Goal: Task Accomplishment & Management: Use online tool/utility

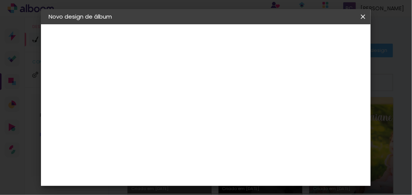
click at [173, 102] on input at bounding box center [173, 102] width 0 height 12
type input "KÊNIA"
type paper-input "KÊNIA"
click at [0, 0] on slot "Avançar" at bounding box center [0, 0] width 0 height 0
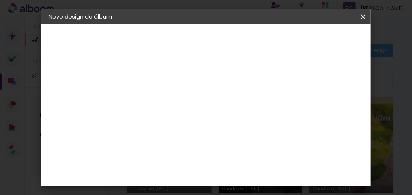
scroll to position [1185, 0]
click at [205, 171] on div "[PERSON_NAME]" at bounding box center [193, 174] width 51 height 6
click at [0, 0] on slot "Avançar" at bounding box center [0, 0] width 0 height 0
click at [202, 126] on input "text" at bounding box center [188, 132] width 30 height 12
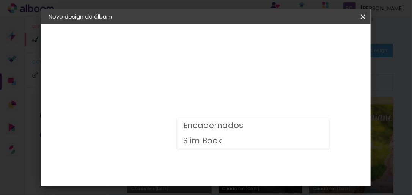
click at [0, 0] on slot "Slim Book" at bounding box center [0, 0] width 0 height 0
type input "Slim Book"
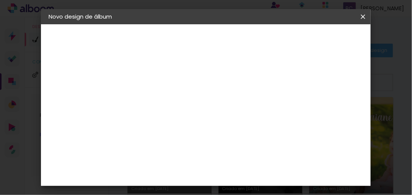
scroll to position [61, 0]
click at [252, 122] on span "20 × 25 cm" at bounding box center [238, 123] width 28 height 16
click at [297, 44] on paper-button "Avançar" at bounding box center [277, 40] width 37 height 13
click at [361, 18] on iron-icon at bounding box center [363, 17] width 9 height 8
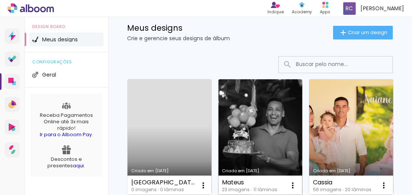
scroll to position [30, 0]
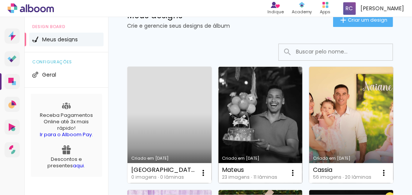
click at [255, 123] on link "Criado em [DATE]" at bounding box center [261, 125] width 84 height 117
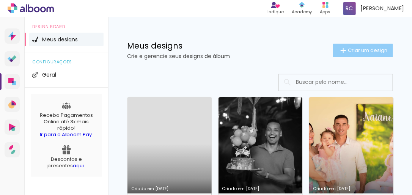
click at [348, 51] on span "Criar um design" at bounding box center [367, 50] width 39 height 5
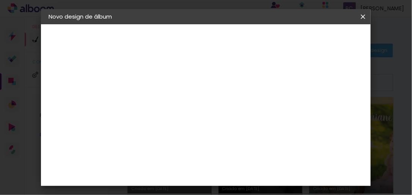
click at [173, 96] on input at bounding box center [173, 102] width 0 height 12
type input "[GEOGRAPHIC_DATA]"
type paper-input "[GEOGRAPHIC_DATA]"
click at [0, 0] on slot "Avançar" at bounding box center [0, 0] width 0 height 0
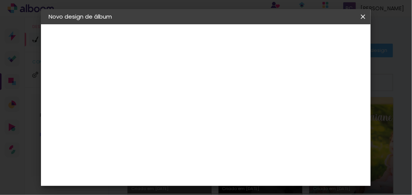
click at [0, 0] on slot "Avançar" at bounding box center [0, 0] width 0 height 0
click at [202, 128] on input "text" at bounding box center [188, 132] width 30 height 12
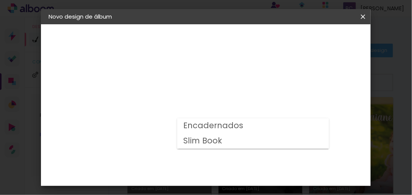
click at [0, 0] on slot "Slim Book" at bounding box center [0, 0] width 0 height 0
type input "Slim Book"
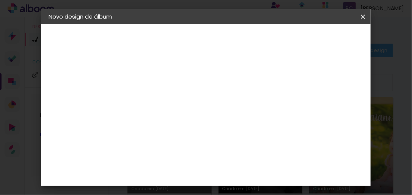
scroll to position [61, 0]
click at [208, 120] on span "20 x 50" at bounding box center [206, 123] width 35 height 16
click at [0, 0] on slot "Avançar" at bounding box center [0, 0] width 0 height 0
click at [198, 83] on div at bounding box center [194, 83] width 7 height 7
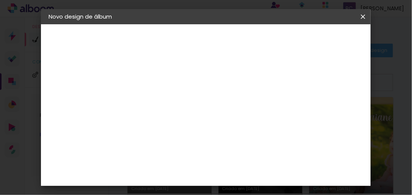
type paper-checkbox "on"
click at [257, 46] on span "Iniciar design" at bounding box center [248, 43] width 17 height 11
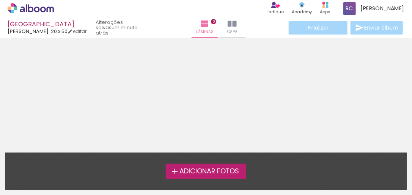
click at [192, 173] on span "Adicionar Fotos" at bounding box center [210, 171] width 60 height 7
click at [0, 0] on input "file" at bounding box center [0, 0] width 0 height 0
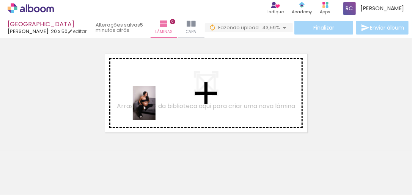
drag, startPoint x: 81, startPoint y: 178, endPoint x: 156, endPoint y: 109, distance: 101.9
click at [156, 109] on quentale-workspace at bounding box center [206, 97] width 412 height 195
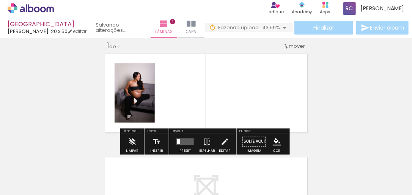
scroll to position [9, 0]
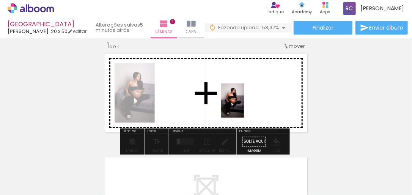
drag, startPoint x: 378, startPoint y: 173, endPoint x: 244, endPoint y: 106, distance: 149.4
click at [244, 106] on quentale-workspace at bounding box center [206, 97] width 412 height 195
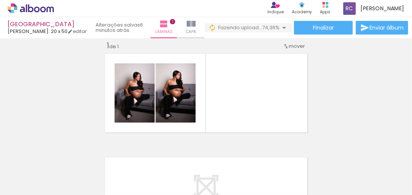
scroll to position [0, 246]
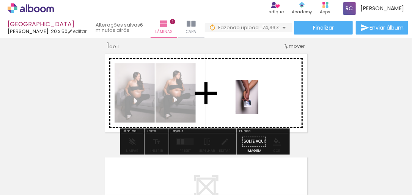
drag, startPoint x: 169, startPoint y: 181, endPoint x: 259, endPoint y: 103, distance: 118.7
click at [259, 103] on quentale-workspace at bounding box center [206, 97] width 412 height 195
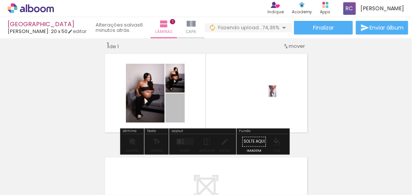
drag, startPoint x: 196, startPoint y: 109, endPoint x: 270, endPoint y: 91, distance: 76.6
click at [270, 91] on quentale-layouter at bounding box center [206, 93] width 208 height 85
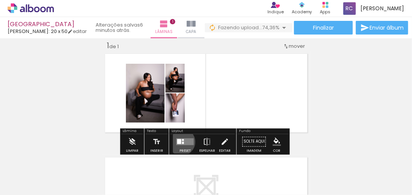
click at [182, 142] on div at bounding box center [183, 143] width 2 height 2
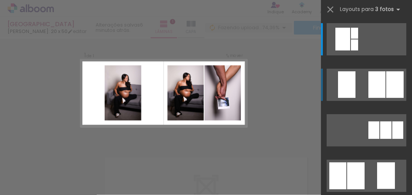
click at [334, 97] on quentale-layouter at bounding box center [367, 85] width 80 height 32
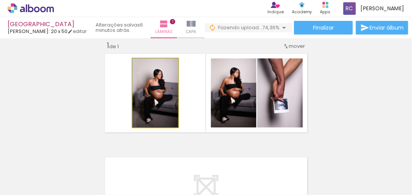
click at [152, 106] on quentale-photo at bounding box center [156, 92] width 46 height 69
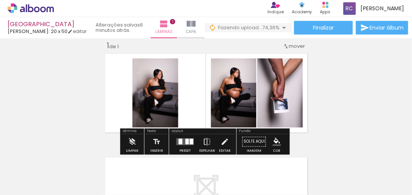
drag, startPoint x: 152, startPoint y: 104, endPoint x: 138, endPoint y: 79, distance: 29.1
click at [0, 0] on slot "P&B" at bounding box center [0, 0] width 0 height 0
click at [251, 141] on paper-button "Solte aqui Imagem" at bounding box center [254, 143] width 27 height 19
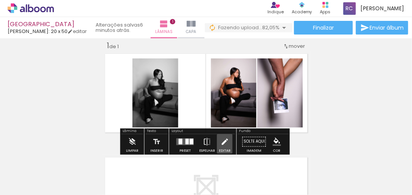
click at [221, 142] on iron-icon at bounding box center [225, 141] width 8 height 15
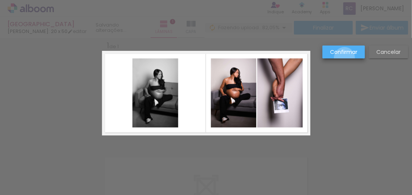
click at [345, 58] on paper-button "Confirmar" at bounding box center [344, 52] width 43 height 13
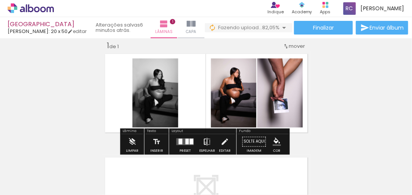
click at [204, 143] on iron-icon at bounding box center [207, 141] width 8 height 15
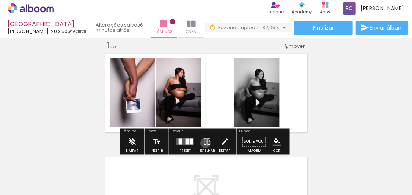
click at [204, 143] on iron-icon at bounding box center [207, 141] width 8 height 15
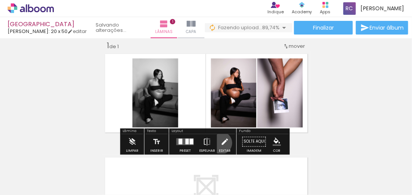
click at [221, 143] on iron-icon at bounding box center [225, 141] width 8 height 15
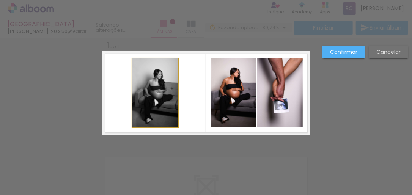
click at [151, 99] on quentale-photo at bounding box center [156, 92] width 46 height 69
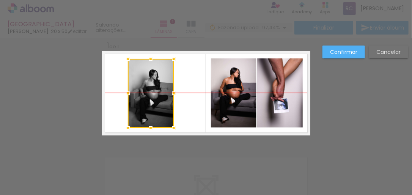
drag, startPoint x: 156, startPoint y: 94, endPoint x: 152, endPoint y: 95, distance: 4.6
click at [152, 95] on div at bounding box center [151, 93] width 46 height 69
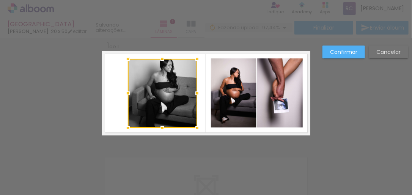
drag, startPoint x: 175, startPoint y: 95, endPoint x: 198, endPoint y: 108, distance: 27.0
click at [198, 108] on album-spread "1 de 1" at bounding box center [206, 93] width 208 height 85
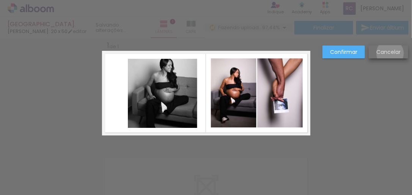
click at [0, 0] on slot "Cancelar" at bounding box center [0, 0] width 0 height 0
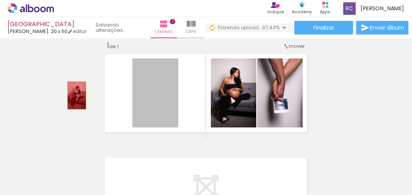
drag, startPoint x: 154, startPoint y: 101, endPoint x: 74, endPoint y: 95, distance: 80.4
click at [74, 95] on div "Inserir lâmina 1 de 1" at bounding box center [206, 136] width 412 height 208
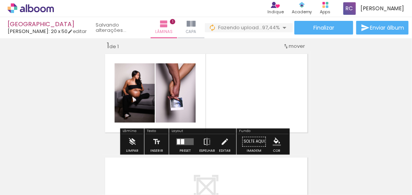
click at [337, 97] on div "Inserir lâmina 1 de 1" at bounding box center [206, 136] width 412 height 208
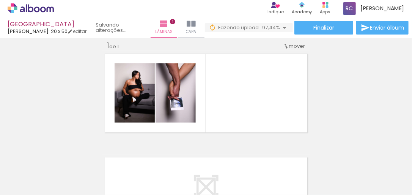
scroll to position [0, 0]
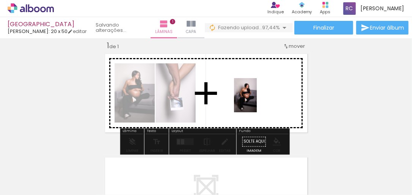
drag, startPoint x: 81, startPoint y: 177, endPoint x: 264, endPoint y: 100, distance: 198.1
click at [264, 100] on quentale-workspace at bounding box center [206, 97] width 412 height 195
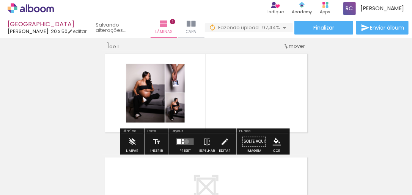
click at [185, 141] on quentale-layouter at bounding box center [185, 142] width 17 height 7
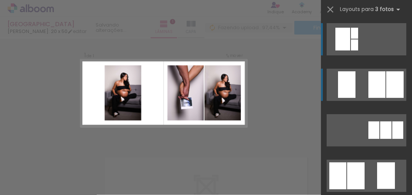
click at [369, 90] on div at bounding box center [377, 84] width 17 height 27
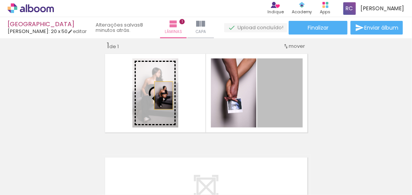
drag, startPoint x: 279, startPoint y: 104, endPoint x: 155, endPoint y: 94, distance: 124.9
click at [0, 0] on slot at bounding box center [0, 0] width 0 height 0
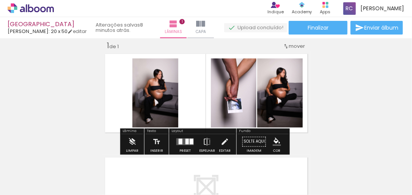
click at [155, 94] on quentale-photo at bounding box center [156, 92] width 46 height 69
click at [221, 142] on iron-icon at bounding box center [225, 141] width 8 height 15
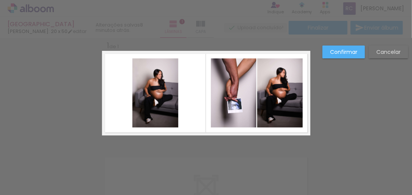
click at [165, 93] on quentale-photo at bounding box center [156, 92] width 46 height 69
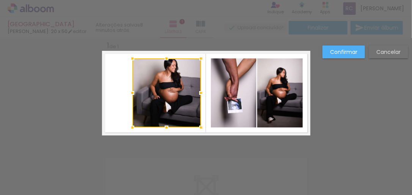
drag, startPoint x: 178, startPoint y: 93, endPoint x: 199, endPoint y: 95, distance: 21.4
click at [199, 95] on div at bounding box center [201, 92] width 15 height 15
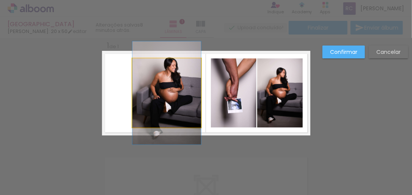
drag, startPoint x: 139, startPoint y: 93, endPoint x: 132, endPoint y: 94, distance: 6.9
click at [138, 93] on quentale-photo at bounding box center [167, 92] width 69 height 69
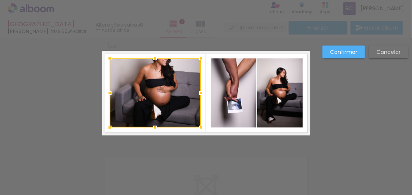
drag, startPoint x: 129, startPoint y: 93, endPoint x: 107, endPoint y: 92, distance: 22.8
click at [107, 92] on div at bounding box center [109, 92] width 15 height 15
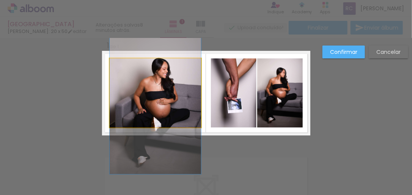
drag, startPoint x: 156, startPoint y: 81, endPoint x: 155, endPoint y: 91, distance: 10.6
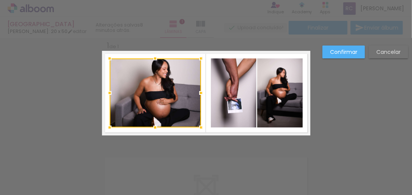
click at [378, 102] on div "Confirmar Cancelar" at bounding box center [206, 142] width 412 height 226
click at [378, 103] on div "Confirmar Cancelar" at bounding box center [206, 142] width 412 height 226
click at [372, 105] on div "Confirmar Cancelar" at bounding box center [206, 142] width 412 height 226
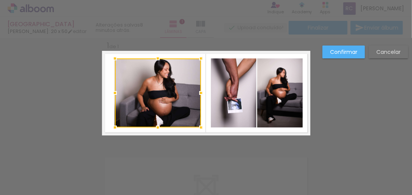
drag, startPoint x: 107, startPoint y: 92, endPoint x: 112, endPoint y: 93, distance: 5.4
click at [112, 93] on div at bounding box center [114, 92] width 15 height 15
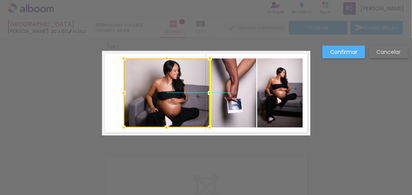
drag, startPoint x: 157, startPoint y: 92, endPoint x: 313, endPoint y: 97, distance: 155.8
click at [157, 90] on div at bounding box center [167, 92] width 86 height 69
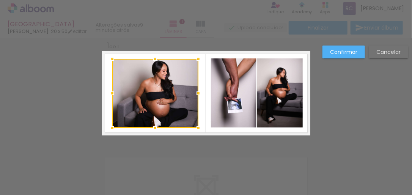
click at [362, 101] on div "Confirmar Cancelar" at bounding box center [206, 142] width 412 height 226
click at [0, 0] on slot "Confirmar" at bounding box center [0, 0] width 0 height 0
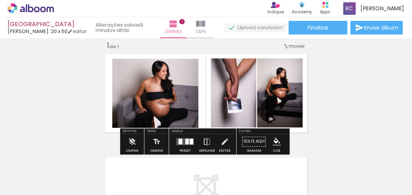
click at [338, 92] on div "Inserir lâmina 1 de 1" at bounding box center [206, 136] width 412 height 208
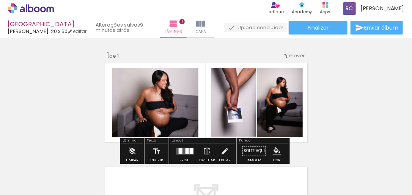
click at [284, 82] on div "Largura Cor" at bounding box center [282, 87] width 14 height 11
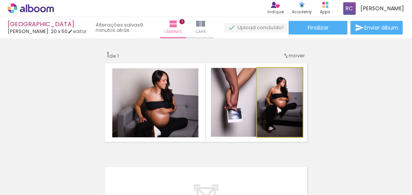
click at [284, 107] on quentale-photo at bounding box center [280, 102] width 46 height 69
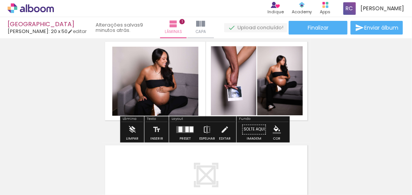
scroll to position [30, 0]
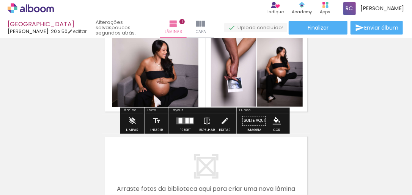
drag, startPoint x: 273, startPoint y: 85, endPoint x: 279, endPoint y: 79, distance: 8.6
click at [279, 79] on quentale-photo at bounding box center [280, 72] width 46 height 69
click at [222, 122] on iron-icon at bounding box center [225, 121] width 8 height 15
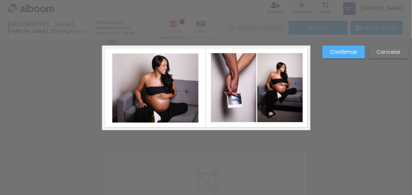
scroll to position [9, 0]
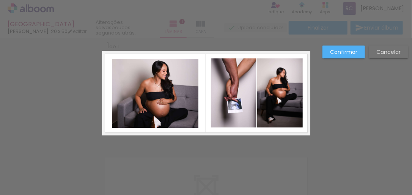
click at [272, 104] on quentale-photo at bounding box center [280, 92] width 46 height 69
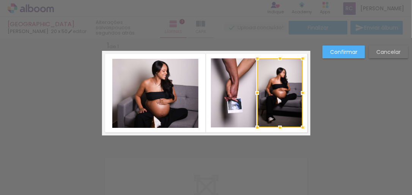
click at [273, 104] on div at bounding box center [280, 92] width 46 height 69
click at [341, 109] on div "Confirmar Cancelar" at bounding box center [206, 142] width 412 height 226
click at [0, 0] on slot "Confirmar" at bounding box center [0, 0] width 0 height 0
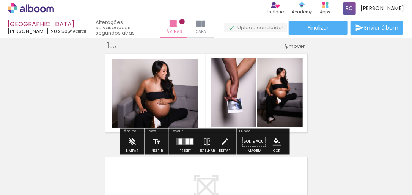
click at [273, 141] on iron-icon "color picker" at bounding box center [277, 142] width 8 height 8
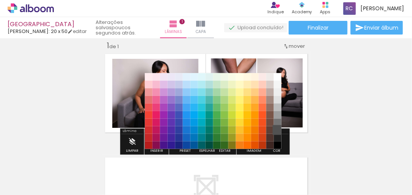
click at [279, 130] on paper-item "#515151" at bounding box center [278, 130] width 8 height 8
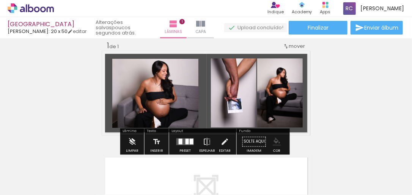
click at [365, 102] on div "Inserir lâmina 1 de 1" at bounding box center [206, 136] width 412 height 208
click at [273, 140] on iron-icon "color picker" at bounding box center [277, 142] width 8 height 8
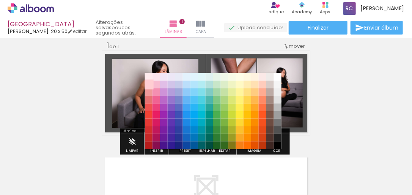
click at [149, 81] on paper-item "#ffcdd2" at bounding box center [149, 85] width 8 height 8
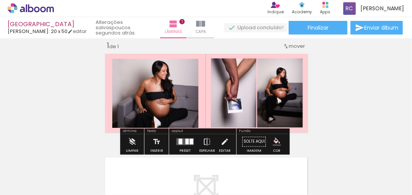
click at [273, 140] on iron-icon "color picker" at bounding box center [277, 142] width 8 height 8
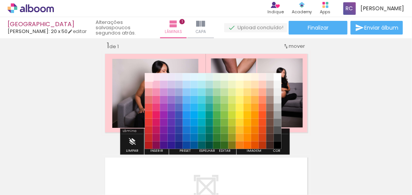
click at [146, 74] on paper-item "#ffebee" at bounding box center [149, 77] width 8 height 8
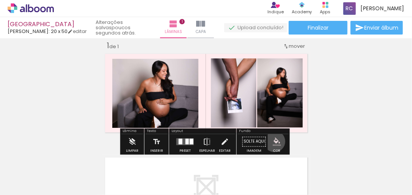
click at [273, 141] on iron-icon "color picker" at bounding box center [277, 142] width 8 height 8
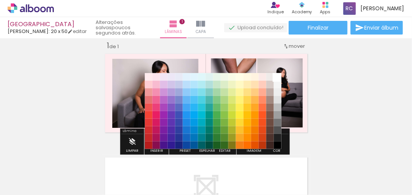
click at [278, 75] on paper-item "#ffffff" at bounding box center [278, 77] width 8 height 8
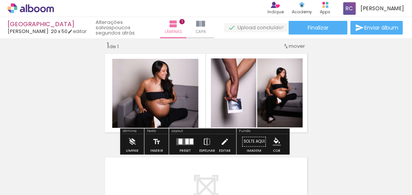
click at [355, 80] on div "Inserir lâmina 1 de 1" at bounding box center [206, 136] width 412 height 208
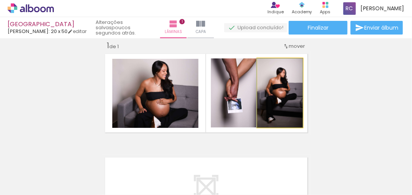
click at [284, 89] on quentale-photo at bounding box center [280, 92] width 46 height 69
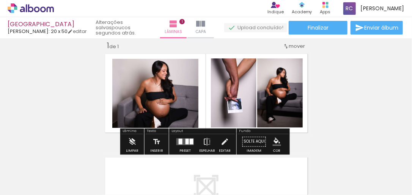
click at [0, 0] on slot "P&B" at bounding box center [0, 0] width 0 height 0
click at [341, 91] on div "Inserir lâmina 1 de 1" at bounding box center [206, 136] width 412 height 208
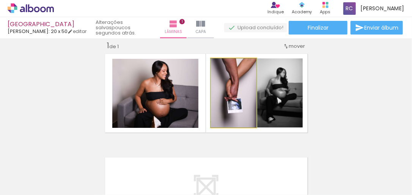
click at [237, 95] on quentale-photo at bounding box center [234, 92] width 46 height 69
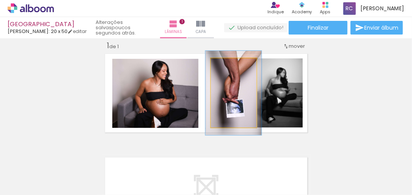
type paper-slider "122"
click at [229, 68] on div at bounding box center [230, 66] width 7 height 7
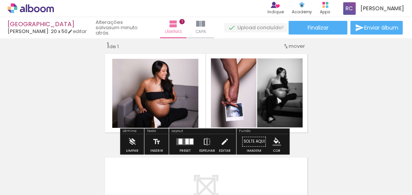
click at [366, 100] on div "Inserir lâmina 1 de 1" at bounding box center [206, 136] width 412 height 208
click at [368, 99] on div "Inserir lâmina 1 de 1" at bounding box center [206, 136] width 412 height 208
click at [366, 95] on div "Inserir lâmina 1 de 1" at bounding box center [206, 136] width 412 height 208
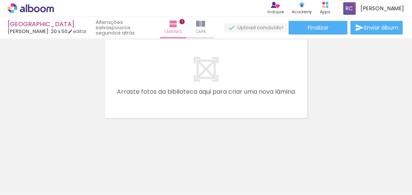
scroll to position [0, 802]
drag, startPoint x: 341, startPoint y: 179, endPoint x: 354, endPoint y: 183, distance: 13.1
click at [349, 183] on div at bounding box center [336, 170] width 25 height 38
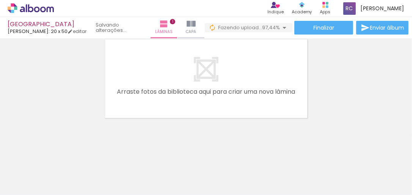
scroll to position [0, 834]
click at [317, 175] on div at bounding box center [305, 169] width 38 height 25
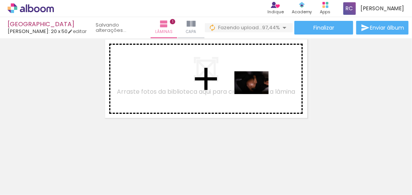
drag, startPoint x: 314, startPoint y: 177, endPoint x: 243, endPoint y: 84, distance: 116.7
click at [243, 84] on quentale-workspace at bounding box center [206, 97] width 412 height 195
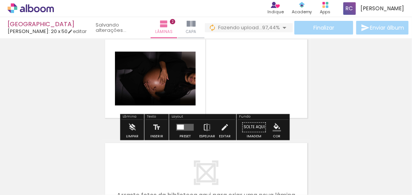
scroll to position [113, 0]
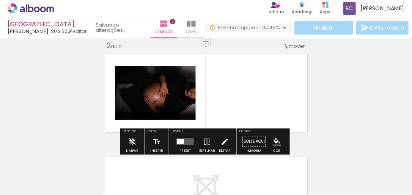
click at [158, 103] on quentale-photo at bounding box center [155, 93] width 81 height 54
click at [184, 141] on quentale-layouter at bounding box center [185, 142] width 17 height 7
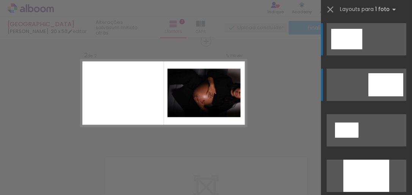
click at [374, 93] on div at bounding box center [386, 84] width 35 height 23
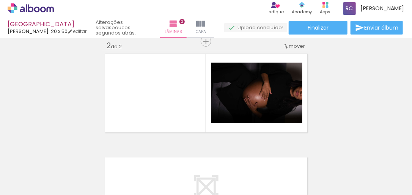
scroll to position [0, 0]
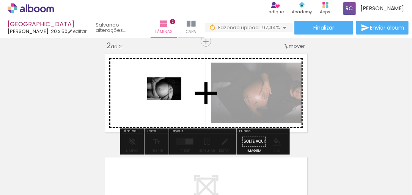
drag, startPoint x: 203, startPoint y: 155, endPoint x: 170, endPoint y: 100, distance: 63.4
click at [170, 100] on quentale-workspace at bounding box center [206, 97] width 412 height 195
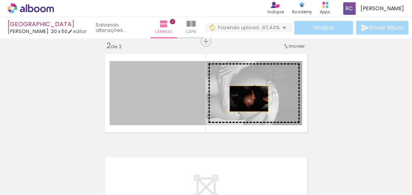
drag, startPoint x: 169, startPoint y: 104, endPoint x: 247, endPoint y: 99, distance: 78.4
click at [0, 0] on slot at bounding box center [0, 0] width 0 height 0
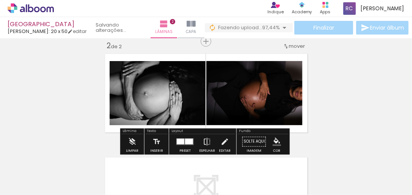
click at [349, 88] on div "Inserir lâmina 1 de 2 Inserir lâmina 2 de 2" at bounding box center [206, 83] width 412 height 311
click at [222, 142] on iron-icon at bounding box center [225, 141] width 8 height 15
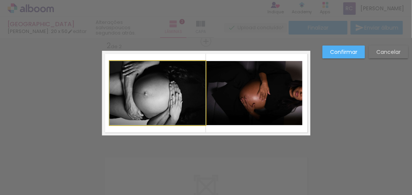
click at [174, 90] on quentale-photo at bounding box center [158, 93] width 96 height 64
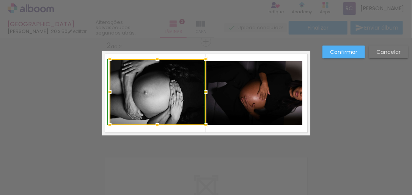
click at [156, 56] on div at bounding box center [157, 59] width 15 height 15
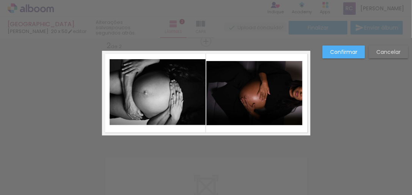
click at [155, 105] on quentale-photo at bounding box center [158, 92] width 96 height 66
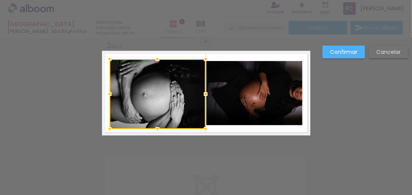
drag, startPoint x: 156, startPoint y: 125, endPoint x: 153, endPoint y: 132, distance: 8.0
click at [153, 132] on div at bounding box center [157, 129] width 15 height 15
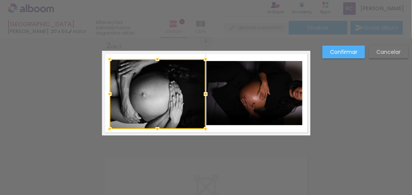
click at [219, 166] on div "Confirmar Cancelar" at bounding box center [206, 89] width 412 height 329
click at [214, 164] on div "Confirmar Cancelar" at bounding box center [206, 89] width 412 height 329
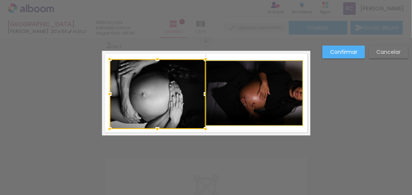
click at [223, 112] on quentale-photo at bounding box center [255, 93] width 96 height 64
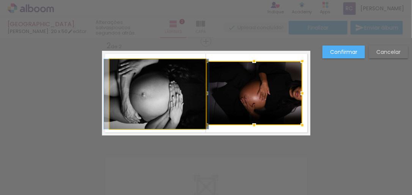
click at [158, 98] on quentale-photo at bounding box center [158, 94] width 96 height 70
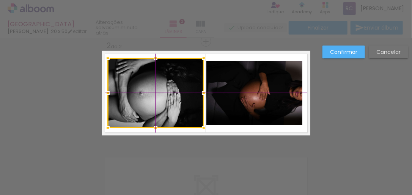
click at [153, 96] on div at bounding box center [156, 93] width 96 height 70
click at [231, 96] on quentale-photo at bounding box center [255, 93] width 96 height 64
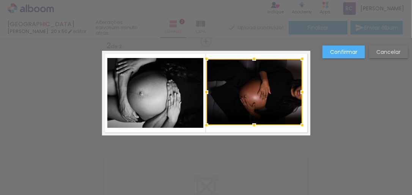
click at [253, 60] on div at bounding box center [254, 58] width 15 height 15
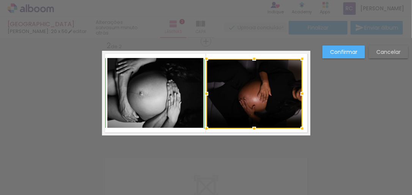
click at [253, 127] on div at bounding box center [254, 128] width 15 height 15
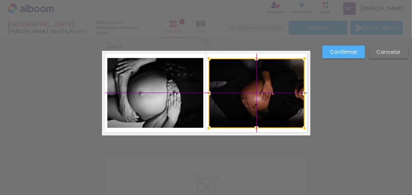
click at [248, 107] on div at bounding box center [257, 93] width 96 height 70
click at [348, 109] on div "Confirmar Cancelar" at bounding box center [206, 89] width 412 height 329
click at [261, 166] on div "Confirmar Cancelar" at bounding box center [206, 89] width 412 height 329
click at [0, 0] on slot "Confirmar" at bounding box center [0, 0] width 0 height 0
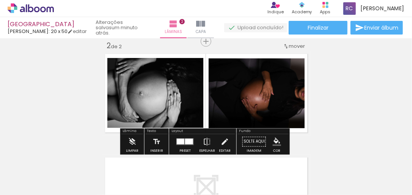
click at [380, 89] on div "Inserir lâmina 1 de 2 Inserir lâmina 2 de 2" at bounding box center [206, 83] width 412 height 311
click at [248, 94] on quentale-photo at bounding box center [257, 93] width 96 height 70
click at [351, 109] on div "Inserir lâmina 1 de 2 Inserir lâmina 2 de 2" at bounding box center [206, 83] width 412 height 311
click at [352, 108] on div "Inserir lâmina 1 de 2 Inserir lâmina 2 de 2" at bounding box center [206, 83] width 412 height 311
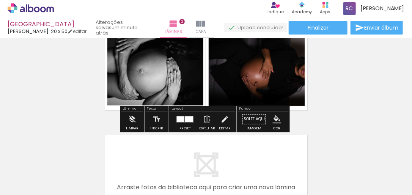
scroll to position [144, 0]
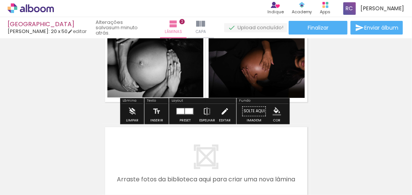
click at [223, 111] on iron-icon at bounding box center [225, 111] width 8 height 15
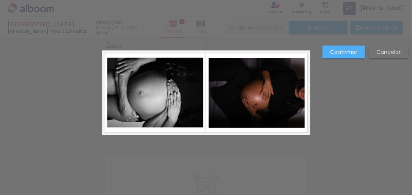
scroll to position [113, 0]
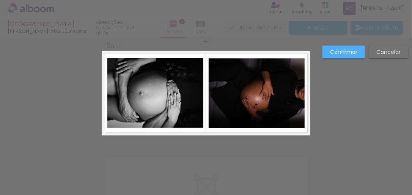
click at [248, 106] on quentale-photo at bounding box center [257, 93] width 96 height 70
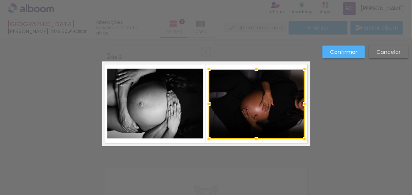
scroll to position [101, 0]
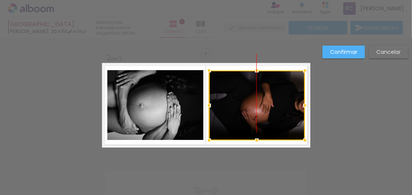
click at [235, 107] on div at bounding box center [257, 106] width 96 height 70
click at [333, 104] on div "Confirmar Cancelar" at bounding box center [206, 101] width 412 height 329
click at [0, 0] on slot "Confirmar" at bounding box center [0, 0] width 0 height 0
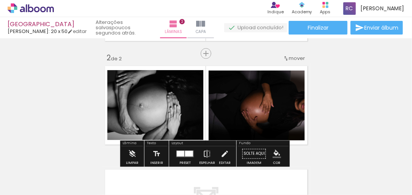
scroll to position [131, 0]
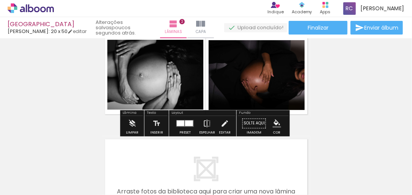
click at [162, 70] on quentale-photo at bounding box center [155, 75] width 96 height 70
click at [222, 123] on iron-icon at bounding box center [225, 123] width 8 height 15
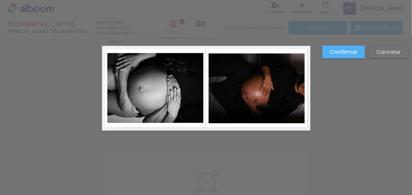
scroll to position [113, 0]
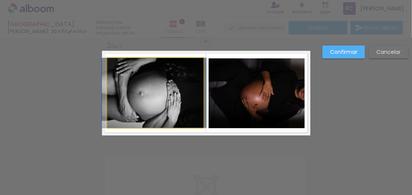
click at [180, 100] on quentale-photo at bounding box center [155, 93] width 96 height 70
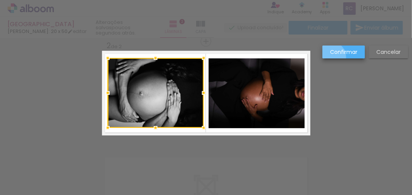
click at [331, 57] on paper-button "Confirmar" at bounding box center [344, 52] width 43 height 13
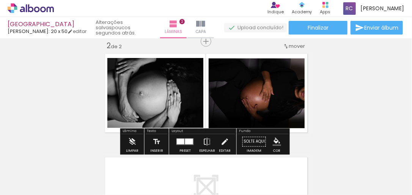
click at [171, 99] on quentale-photo at bounding box center [155, 93] width 96 height 70
click at [0, 0] on slot "P&B" at bounding box center [0, 0] width 0 height 0
click at [364, 87] on div "Inserir lâmina 1 de 2 Inserir lâmina 2 de 2" at bounding box center [206, 83] width 412 height 311
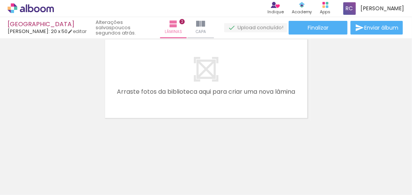
scroll to position [0, 0]
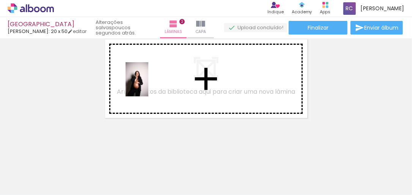
drag, startPoint x: 147, startPoint y: 114, endPoint x: 148, endPoint y: 85, distance: 28.9
click at [148, 85] on quentale-workspace at bounding box center [206, 97] width 412 height 195
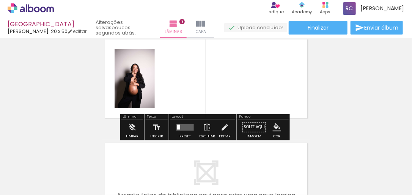
scroll to position [217, 0]
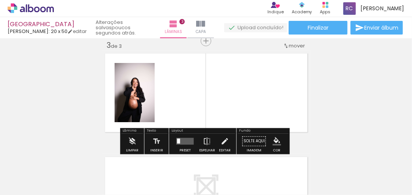
click at [137, 99] on quentale-photo at bounding box center [135, 92] width 40 height 59
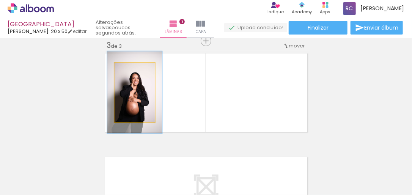
drag, startPoint x: 127, startPoint y: 71, endPoint x: 132, endPoint y: 71, distance: 4.6
click at [132, 71] on div at bounding box center [134, 71] width 7 height 7
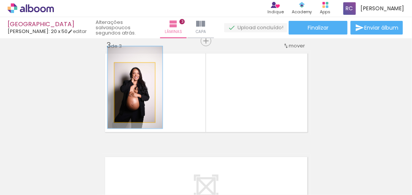
drag, startPoint x: 139, startPoint y: 105, endPoint x: 140, endPoint y: 100, distance: 5.0
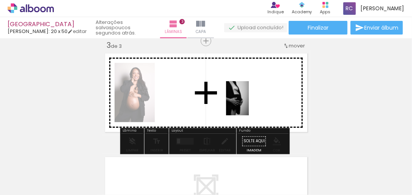
drag, startPoint x: 246, startPoint y: 177, endPoint x: 249, endPoint y: 104, distance: 73.0
click at [249, 104] on quentale-workspace at bounding box center [206, 97] width 412 height 195
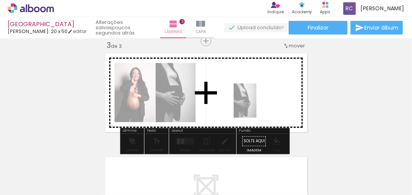
drag, startPoint x: 249, startPoint y: 180, endPoint x: 256, endPoint y: 105, distance: 75.9
click at [256, 105] on quentale-workspace at bounding box center [206, 97] width 412 height 195
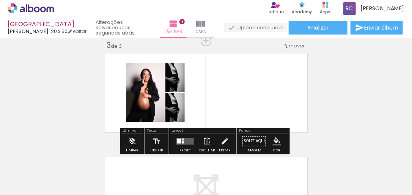
click at [324, 81] on div "Inserir lâmina 1 de 3 Inserir lâmina 2 de 3 Inserir lâmina 3 de 3" at bounding box center [206, 31] width 412 height 415
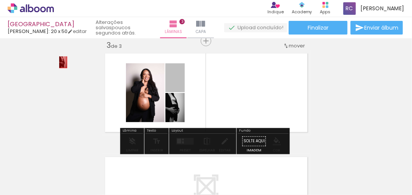
drag, startPoint x: 171, startPoint y: 81, endPoint x: 61, endPoint y: 62, distance: 111.6
click at [61, 62] on div "Inserir lâmina 1 de 3 Inserir lâmina 2 de 3 Inserir lâmina 3 de 3" at bounding box center [206, 31] width 412 height 415
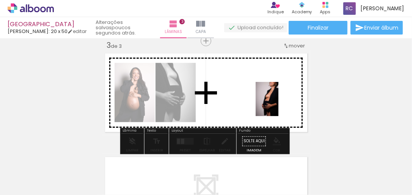
drag, startPoint x: 294, startPoint y: 175, endPoint x: 279, endPoint y: 105, distance: 72.0
click at [279, 105] on quentale-workspace at bounding box center [206, 97] width 412 height 195
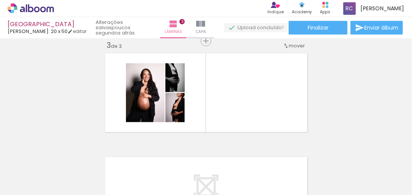
scroll to position [0, 341]
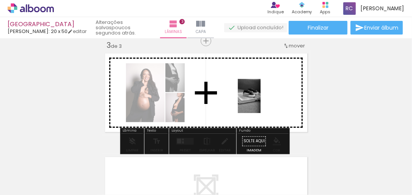
drag, startPoint x: 204, startPoint y: 175, endPoint x: 261, endPoint y: 102, distance: 93.1
click at [261, 102] on quentale-workspace at bounding box center [206, 97] width 412 height 195
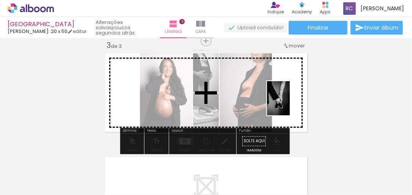
drag, startPoint x: 287, startPoint y: 179, endPoint x: 290, endPoint y: 104, distance: 74.9
click at [290, 104] on quentale-workspace at bounding box center [206, 97] width 412 height 195
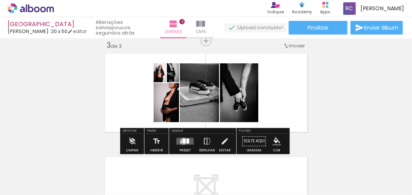
click at [183, 141] on div at bounding box center [184, 141] width 3 height 5
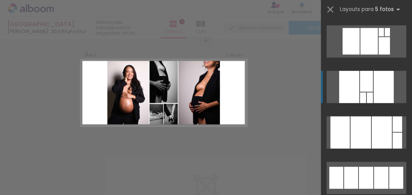
scroll to position [243, 0]
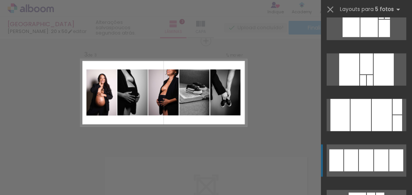
click at [359, 157] on div at bounding box center [366, 161] width 14 height 22
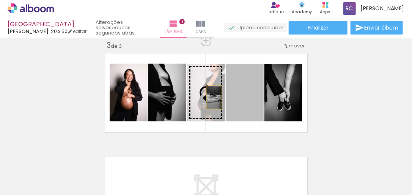
drag, startPoint x: 247, startPoint y: 102, endPoint x: 211, endPoint y: 97, distance: 36.4
click at [0, 0] on slot at bounding box center [0, 0] width 0 height 0
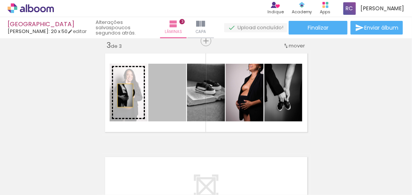
drag, startPoint x: 164, startPoint y: 99, endPoint x: 123, endPoint y: 96, distance: 41.2
click at [0, 0] on slot at bounding box center [0, 0] width 0 height 0
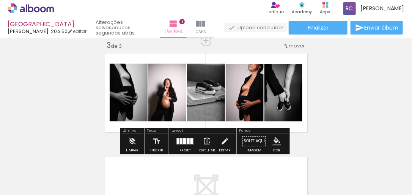
click at [371, 92] on div "Inserir lâmina 1 de 3 Inserir lâmina 2 de 3 Inserir lâmina 3 de 3" at bounding box center [206, 31] width 412 height 415
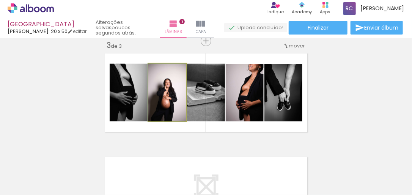
click at [162, 105] on quentale-photo at bounding box center [167, 93] width 38 height 58
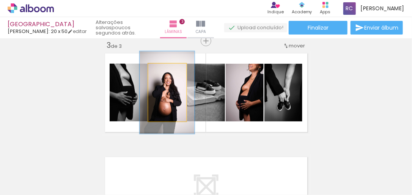
drag, startPoint x: 161, startPoint y: 71, endPoint x: 166, endPoint y: 71, distance: 4.6
type paper-slider "143"
click at [166, 71] on div at bounding box center [167, 71] width 7 height 7
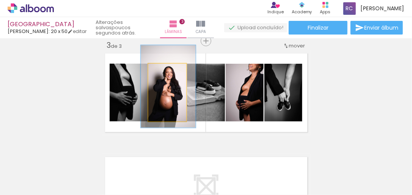
drag, startPoint x: 158, startPoint y: 105, endPoint x: 159, endPoint y: 99, distance: 6.2
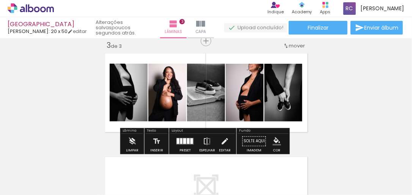
click at [347, 96] on div "Inserir lâmina 1 de 3 Inserir lâmina 2 de 3 Inserir lâmina 3 de 3" at bounding box center [206, 31] width 412 height 415
click at [221, 143] on iron-icon at bounding box center [225, 141] width 8 height 15
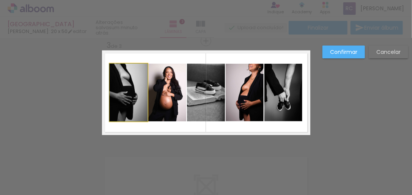
click at [128, 85] on quentale-photo at bounding box center [129, 93] width 38 height 58
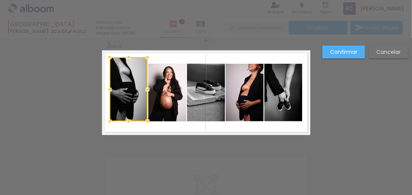
drag, startPoint x: 126, startPoint y: 62, endPoint x: 127, endPoint y: 56, distance: 5.7
click at [127, 56] on div at bounding box center [128, 57] width 15 height 15
click at [161, 93] on quentale-photo at bounding box center [167, 93] width 38 height 58
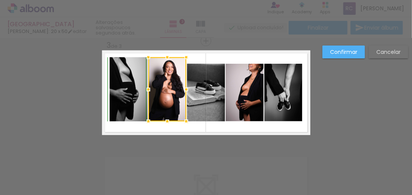
drag, startPoint x: 164, startPoint y: 64, endPoint x: 164, endPoint y: 60, distance: 4.2
click at [164, 60] on div at bounding box center [167, 57] width 15 height 15
click at [197, 87] on quentale-photo at bounding box center [206, 93] width 38 height 58
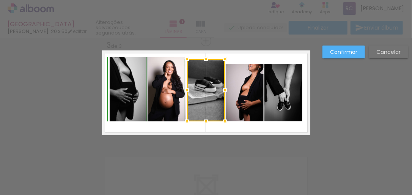
drag, startPoint x: 204, startPoint y: 65, endPoint x: 205, endPoint y: 55, distance: 9.9
click at [205, 55] on div at bounding box center [206, 59] width 15 height 15
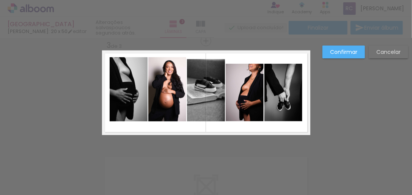
click at [243, 92] on quentale-photo at bounding box center [245, 93] width 38 height 58
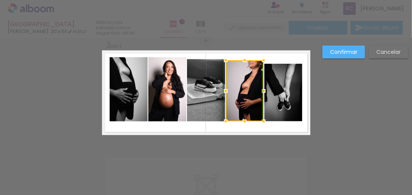
click at [243, 61] on div at bounding box center [244, 60] width 15 height 15
click at [362, 118] on div "Confirmar Cancelar" at bounding box center [206, 37] width 412 height 433
click at [278, 104] on quentale-photo at bounding box center [284, 93] width 38 height 58
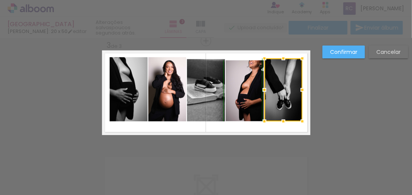
click at [278, 60] on div at bounding box center [283, 58] width 15 height 15
click at [232, 79] on quentale-photo at bounding box center [245, 90] width 38 height 61
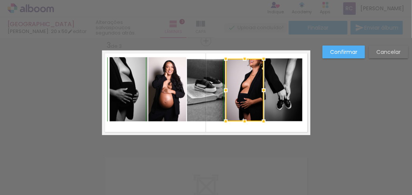
click at [241, 58] on div at bounding box center [244, 58] width 15 height 15
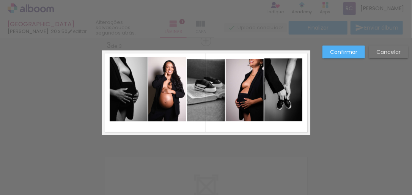
click at [210, 107] on quentale-photo at bounding box center [206, 90] width 38 height 62
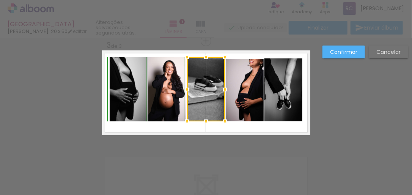
click at [204, 57] on div at bounding box center [206, 57] width 15 height 15
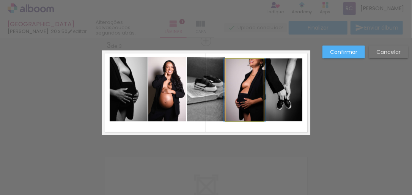
click at [238, 84] on quentale-photo at bounding box center [245, 90] width 38 height 63
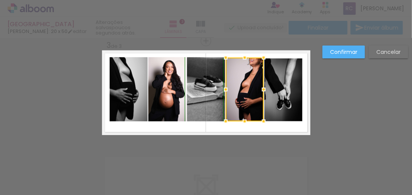
click at [242, 56] on div at bounding box center [244, 57] width 15 height 15
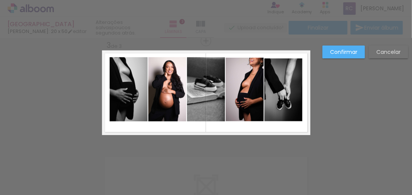
click at [272, 90] on quentale-photo at bounding box center [284, 89] width 38 height 63
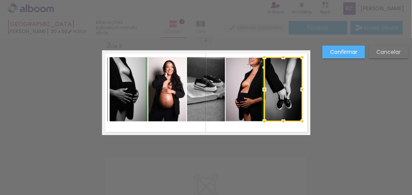
click at [280, 57] on div at bounding box center [283, 57] width 15 height 15
click at [350, 107] on div "Confirmar Cancelar" at bounding box center [206, 37] width 412 height 433
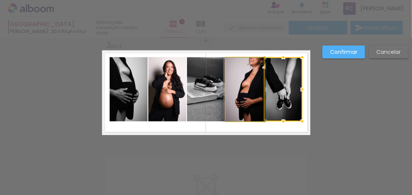
click at [251, 89] on quentale-photo at bounding box center [245, 90] width 38 height 64
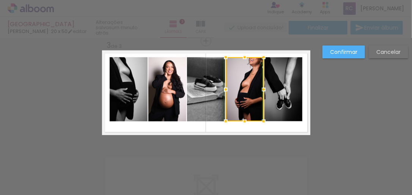
click at [243, 56] on div at bounding box center [244, 57] width 15 height 15
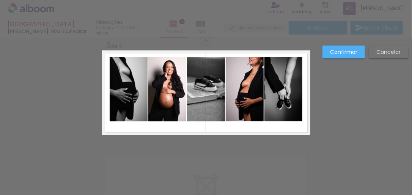
click at [371, 112] on div "Confirmar Cancelar" at bounding box center [206, 37] width 412 height 433
drag, startPoint x: 127, startPoint y: 95, endPoint x: 143, endPoint y: 128, distance: 36.0
click at [127, 95] on quentale-photo at bounding box center [129, 89] width 38 height 64
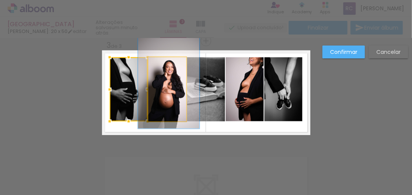
click at [164, 91] on quentale-photo at bounding box center [167, 89] width 38 height 64
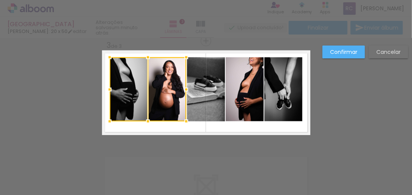
click at [196, 90] on quentale-photo at bounding box center [206, 89] width 38 height 64
click at [236, 88] on quentale-photo at bounding box center [245, 89] width 38 height 64
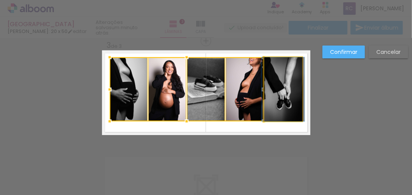
click at [281, 85] on quentale-photo at bounding box center [284, 89] width 38 height 64
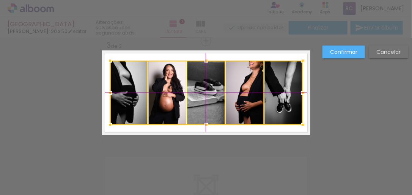
click at [238, 85] on div at bounding box center [206, 93] width 193 height 64
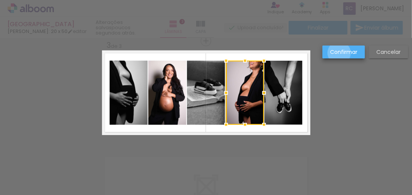
click at [0, 0] on slot "Confirmar" at bounding box center [0, 0] width 0 height 0
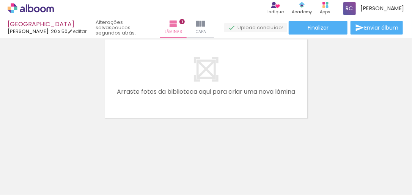
scroll to position [0, 196]
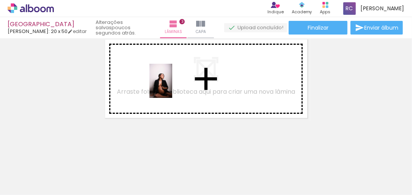
drag, startPoint x: 141, startPoint y: 177, endPoint x: 172, endPoint y: 87, distance: 95.2
click at [172, 87] on quentale-workspace at bounding box center [206, 97] width 412 height 195
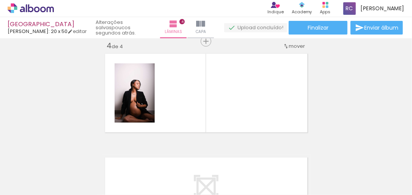
scroll to position [0, 1060]
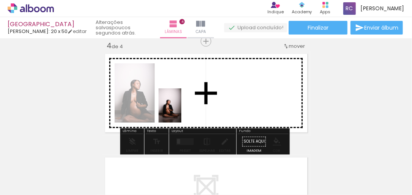
drag, startPoint x: 167, startPoint y: 173, endPoint x: 183, endPoint y: 102, distance: 73.1
click at [183, 102] on quentale-workspace at bounding box center [206, 97] width 412 height 195
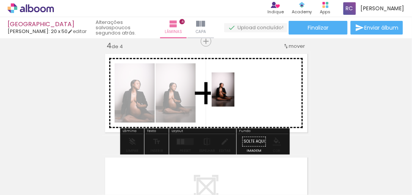
drag, startPoint x: 208, startPoint y: 175, endPoint x: 235, endPoint y: 95, distance: 84.3
click at [235, 95] on quentale-workspace at bounding box center [206, 97] width 412 height 195
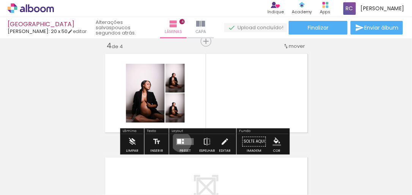
click at [180, 142] on quentale-layouter at bounding box center [185, 142] width 17 height 7
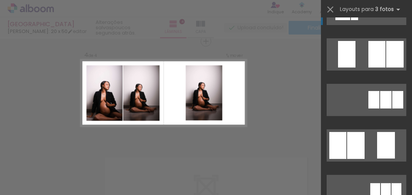
scroll to position [61, 0]
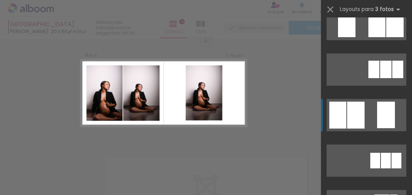
click at [349, 119] on div at bounding box center [355, 115] width 17 height 27
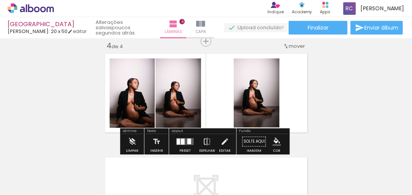
scroll to position [0, 1060]
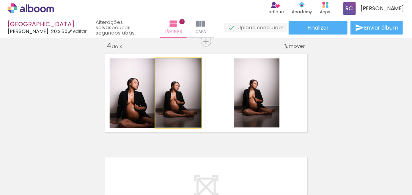
click at [173, 100] on quentale-photo at bounding box center [179, 92] width 46 height 69
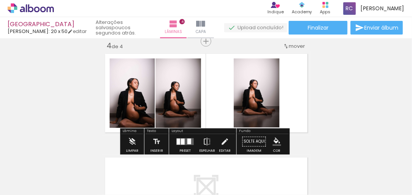
click at [0, 0] on slot "P&B" at bounding box center [0, 0] width 0 height 0
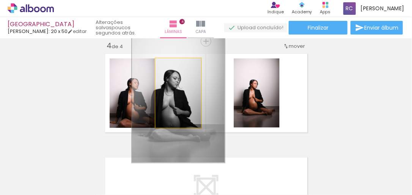
drag, startPoint x: 171, startPoint y: 65, endPoint x: 191, endPoint y: 69, distance: 20.8
type paper-slider "200"
click at [191, 69] on div at bounding box center [188, 66] width 12 height 12
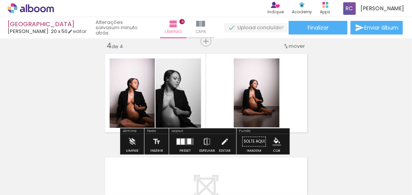
click at [135, 99] on quentale-photo at bounding box center [132, 92] width 45 height 69
click at [208, 140] on iron-icon at bounding box center [207, 141] width 8 height 15
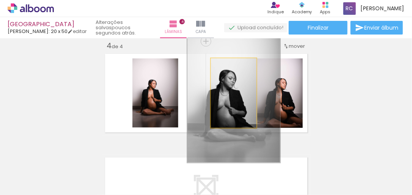
click at [236, 105] on quentale-photo at bounding box center [234, 92] width 46 height 69
click at [246, 65] on div at bounding box center [247, 66] width 7 height 7
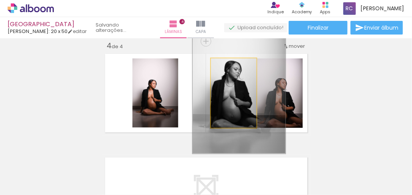
drag, startPoint x: 217, startPoint y: 100, endPoint x: 223, endPoint y: 91, distance: 10.6
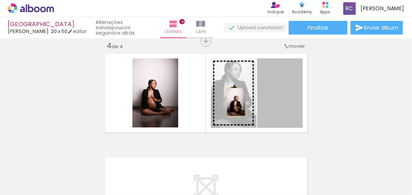
drag, startPoint x: 286, startPoint y: 106, endPoint x: 234, endPoint y: 102, distance: 51.8
click at [0, 0] on slot at bounding box center [0, 0] width 0 height 0
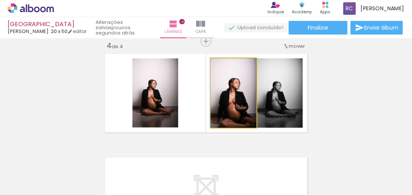
drag, startPoint x: 235, startPoint y: 105, endPoint x: 228, endPoint y: 102, distance: 7.6
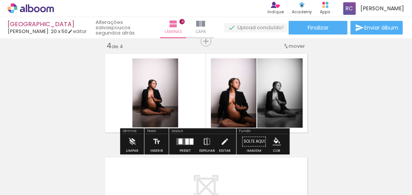
click at [286, 101] on quentale-photo at bounding box center [280, 92] width 46 height 69
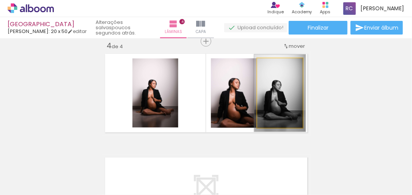
click at [272, 65] on div at bounding box center [275, 66] width 7 height 7
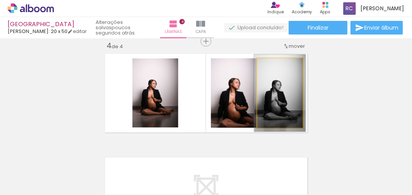
click at [268, 101] on quentale-photo at bounding box center [280, 92] width 46 height 69
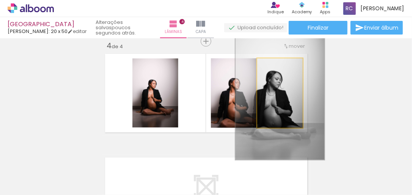
drag, startPoint x: 273, startPoint y: 65, endPoint x: 290, endPoint y: 67, distance: 16.4
type paper-slider "192"
click at [290, 67] on div at bounding box center [292, 66] width 7 height 7
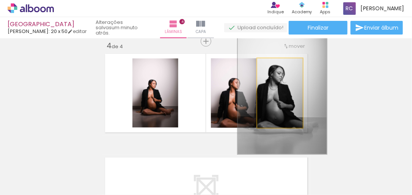
drag, startPoint x: 278, startPoint y: 101, endPoint x: 280, endPoint y: 95, distance: 6.1
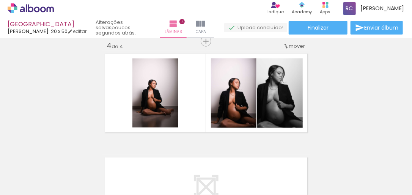
scroll to position [0, 1310]
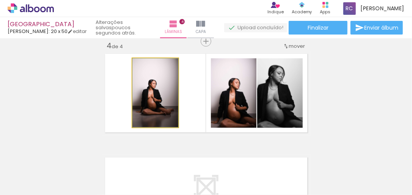
click at [153, 108] on quentale-photo at bounding box center [156, 92] width 46 height 69
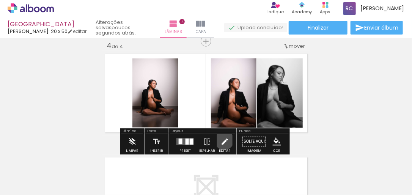
click at [223, 140] on iron-icon at bounding box center [225, 141] width 8 height 15
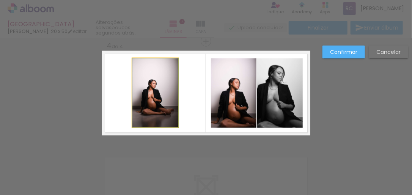
click at [150, 90] on quentale-photo at bounding box center [156, 92] width 46 height 69
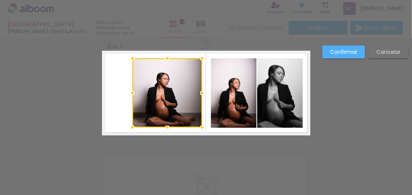
drag, startPoint x: 177, startPoint y: 94, endPoint x: 200, endPoint y: 96, distance: 23.2
click at [200, 96] on div at bounding box center [202, 92] width 15 height 15
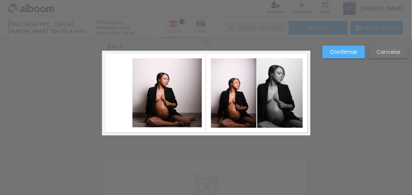
click at [143, 89] on quentale-photo at bounding box center [168, 92] width 70 height 69
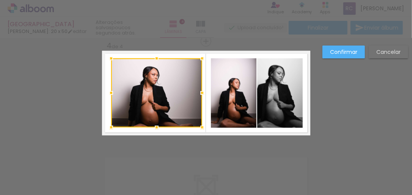
drag, startPoint x: 128, startPoint y: 92, endPoint x: 107, endPoint y: 89, distance: 20.3
click at [107, 89] on div at bounding box center [111, 92] width 15 height 15
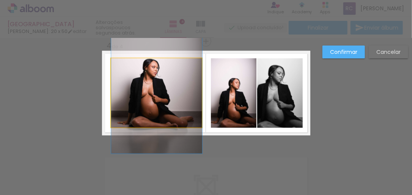
drag, startPoint x: 155, startPoint y: 100, endPoint x: 154, endPoint y: 92, distance: 7.7
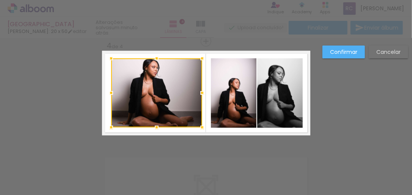
click at [345, 55] on paper-button "Confirmar" at bounding box center [344, 52] width 43 height 13
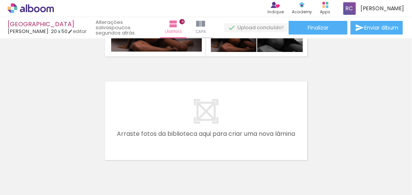
scroll to position [412, 0]
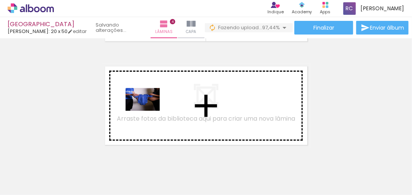
drag, startPoint x: 102, startPoint y: 173, endPoint x: 149, endPoint y: 110, distance: 78.8
click at [149, 110] on quentale-workspace at bounding box center [206, 97] width 412 height 195
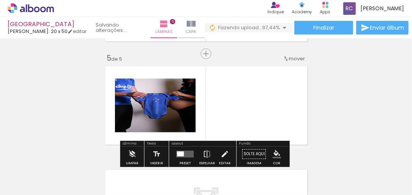
scroll to position [424, 0]
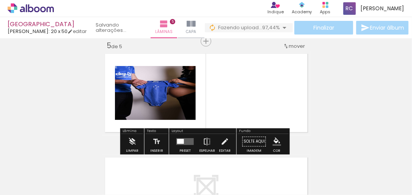
click at [177, 142] on div at bounding box center [180, 141] width 7 height 5
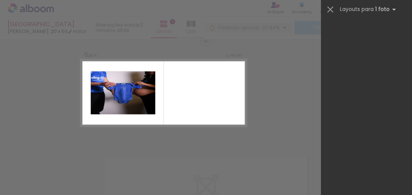
scroll to position [0, 0]
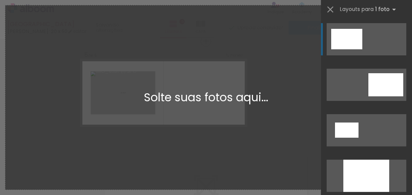
click at [330, 9] on iron-icon at bounding box center [330, 9] width 11 height 11
click at [324, 91] on div at bounding box center [366, 86] width 91 height 46
click at [67, 165] on div "Adicionar Fotos Solte suas fotos aqui..." at bounding box center [206, 97] width 402 height 185
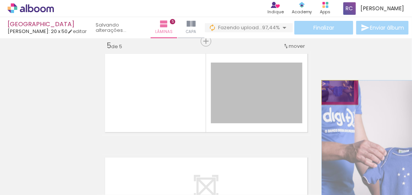
drag, startPoint x: 242, startPoint y: 94, endPoint x: 338, endPoint y: 93, distance: 96.5
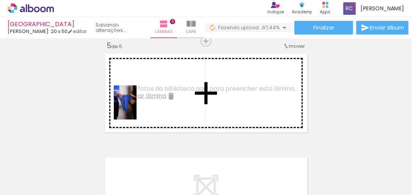
drag, startPoint x: 108, startPoint y: 174, endPoint x: 144, endPoint y: 150, distance: 43.3
click at [137, 108] on quentale-workspace at bounding box center [206, 97] width 412 height 195
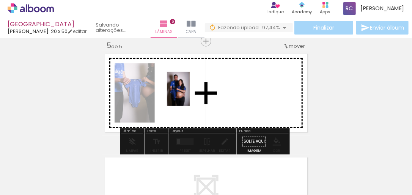
drag, startPoint x: 160, startPoint y: 163, endPoint x: 191, endPoint y: 92, distance: 77.4
click at [191, 92] on quentale-workspace at bounding box center [206, 97] width 412 height 195
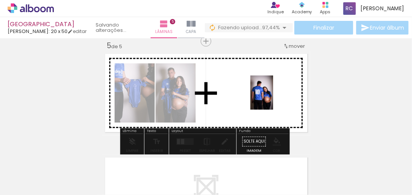
drag, startPoint x: 64, startPoint y: 178, endPoint x: 273, endPoint y: 98, distance: 223.8
click at [273, 98] on quentale-workspace at bounding box center [206, 97] width 412 height 195
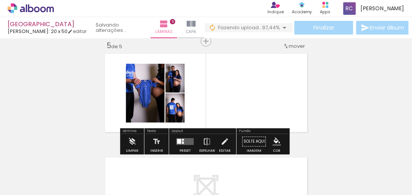
click at [182, 142] on div at bounding box center [183, 143] width 2 height 2
click at [0, 0] on div "Confirmar Cancelar" at bounding box center [0, 0] width 0 height 0
click at [180, 141] on quentale-layouter at bounding box center [185, 142] width 17 height 7
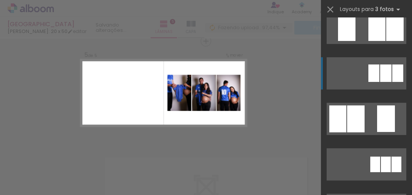
scroll to position [61, 0]
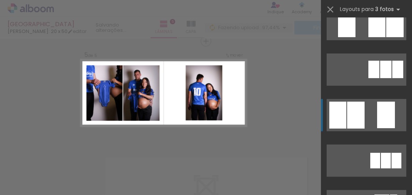
click at [358, 112] on div at bounding box center [355, 115] width 17 height 27
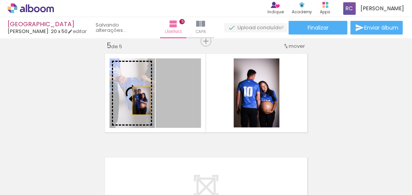
drag, startPoint x: 183, startPoint y: 105, endPoint x: 138, endPoint y: 101, distance: 45.0
click at [0, 0] on slot at bounding box center [0, 0] width 0 height 0
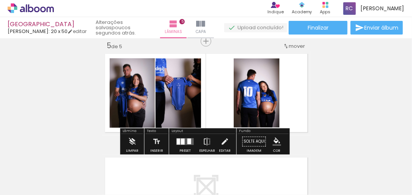
click at [269, 100] on quentale-photo at bounding box center [257, 92] width 46 height 69
click at [223, 140] on iron-icon at bounding box center [225, 141] width 8 height 15
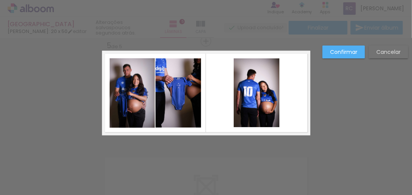
click at [254, 99] on quentale-photo at bounding box center [257, 92] width 46 height 69
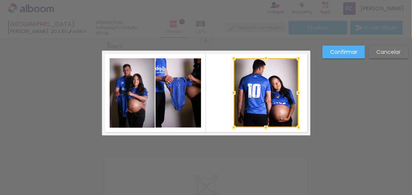
drag, startPoint x: 278, startPoint y: 93, endPoint x: 297, endPoint y: 95, distance: 19.1
click at [297, 95] on div at bounding box center [298, 92] width 15 height 15
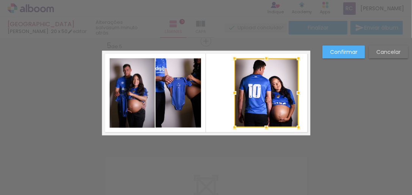
click at [232, 93] on div at bounding box center [234, 92] width 15 height 15
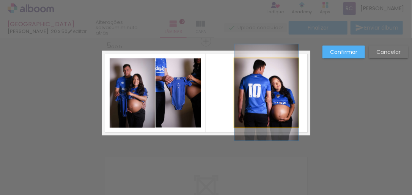
drag, startPoint x: 269, startPoint y: 95, endPoint x: 255, endPoint y: 94, distance: 13.7
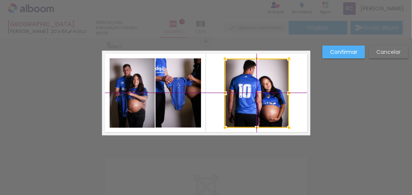
drag, startPoint x: 259, startPoint y: 93, endPoint x: 255, endPoint y: 93, distance: 3.9
click at [255, 93] on div at bounding box center [257, 93] width 64 height 69
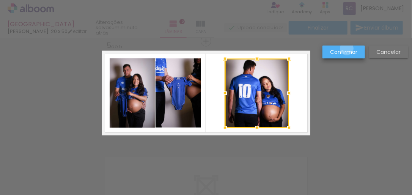
click at [0, 0] on slot "Confirmar" at bounding box center [0, 0] width 0 height 0
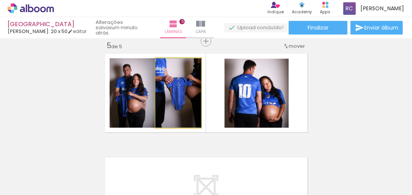
click at [180, 93] on quentale-photo at bounding box center [179, 92] width 46 height 69
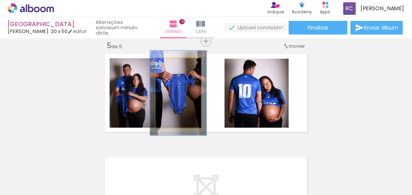
drag, startPoint x: 170, startPoint y: 65, endPoint x: 174, endPoint y: 66, distance: 4.0
type paper-slider "122"
click at [174, 66] on div at bounding box center [175, 66] width 7 height 7
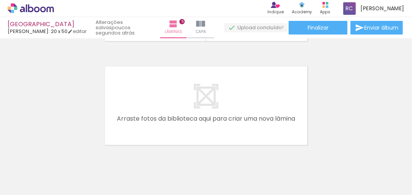
scroll to position [542, 0]
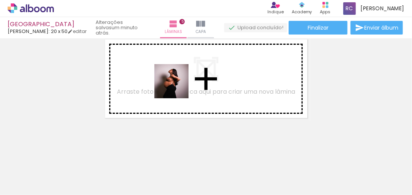
drag, startPoint x: 234, startPoint y: 174, endPoint x: 177, endPoint y: 87, distance: 103.7
click at [177, 87] on quentale-workspace at bounding box center [206, 97] width 412 height 195
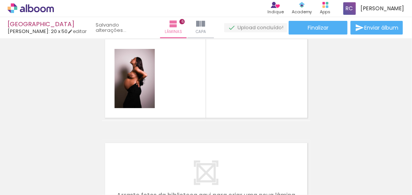
scroll to position [528, 0]
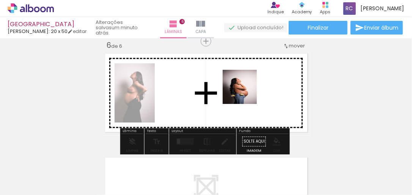
drag, startPoint x: 279, startPoint y: 178, endPoint x: 313, endPoint y: 159, distance: 39.3
click at [245, 93] on quentale-workspace at bounding box center [206, 97] width 412 height 195
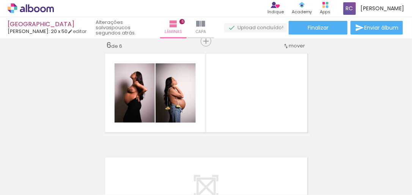
click at [389, 155] on iron-icon at bounding box center [387, 154] width 8 height 8
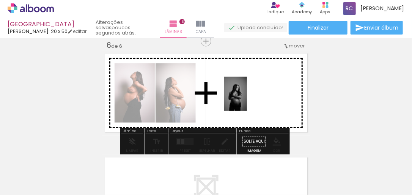
drag, startPoint x: 193, startPoint y: 181, endPoint x: 248, endPoint y: 99, distance: 98.6
click at [248, 99] on quentale-workspace at bounding box center [206, 97] width 412 height 195
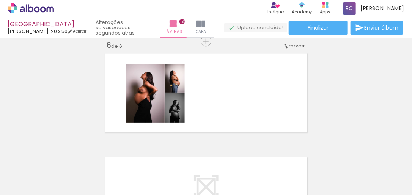
scroll to position [0, 1107]
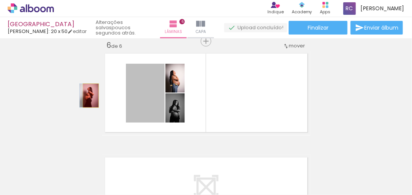
drag, startPoint x: 137, startPoint y: 100, endPoint x: 73, endPoint y: 95, distance: 64.4
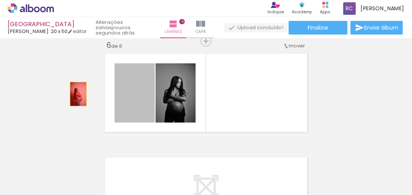
drag, startPoint x: 136, startPoint y: 93, endPoint x: 74, endPoint y: 95, distance: 61.9
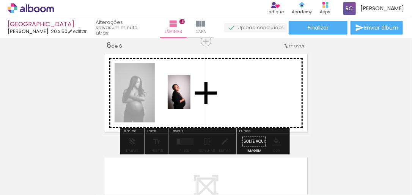
drag, startPoint x: 163, startPoint y: 175, endPoint x: 191, endPoint y: 98, distance: 81.9
click at [191, 98] on quentale-workspace at bounding box center [206, 97] width 412 height 195
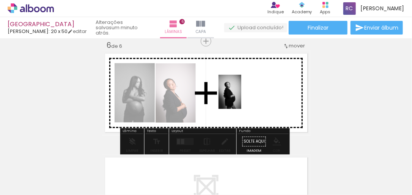
drag, startPoint x: 218, startPoint y: 154, endPoint x: 242, endPoint y: 95, distance: 63.4
click at [242, 95] on quentale-workspace at bounding box center [206, 97] width 412 height 195
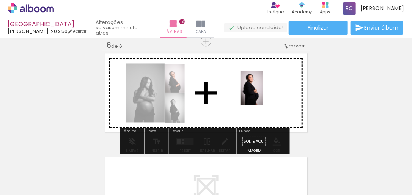
drag, startPoint x: 252, startPoint y: 173, endPoint x: 264, endPoint y: 94, distance: 80.2
click at [264, 94] on quentale-workspace at bounding box center [206, 97] width 412 height 195
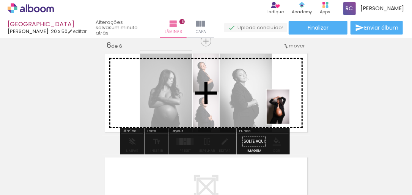
drag, startPoint x: 335, startPoint y: 178, endPoint x: 285, endPoint y: 107, distance: 86.7
click at [286, 107] on quentale-workspace at bounding box center [206, 97] width 412 height 195
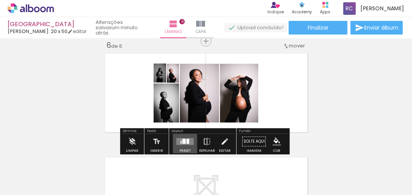
click at [183, 142] on div at bounding box center [184, 141] width 3 height 5
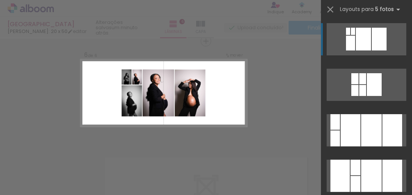
scroll to position [0, 58]
drag, startPoint x: 147, startPoint y: 172, endPoint x: 246, endPoint y: 99, distance: 122.7
click at [246, 99] on quentale-workspace at bounding box center [206, 97] width 412 height 195
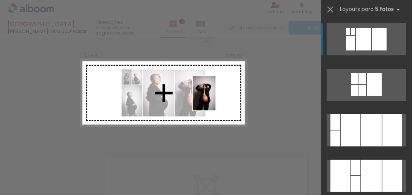
drag, startPoint x: 144, startPoint y: 177, endPoint x: 216, endPoint y: 97, distance: 107.3
click at [216, 97] on quentale-workspace at bounding box center [206, 97] width 412 height 195
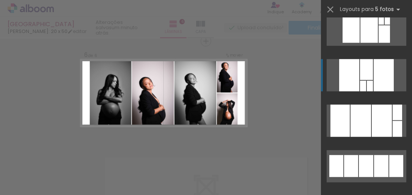
scroll to position [243, 0]
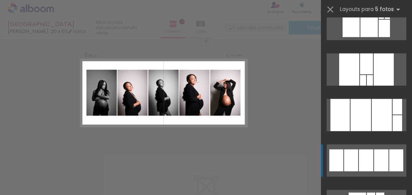
click at [359, 157] on div at bounding box center [366, 161] width 14 height 22
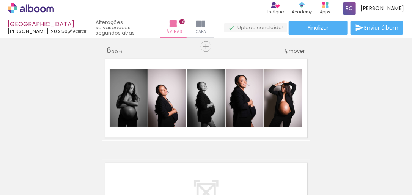
scroll to position [538, 0]
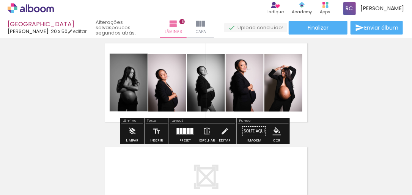
click at [216, 91] on quentale-photo at bounding box center [206, 83] width 38 height 58
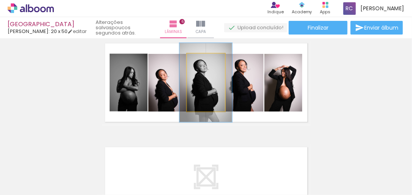
type paper-slider "137"
click at [204, 61] on div at bounding box center [206, 61] width 7 height 7
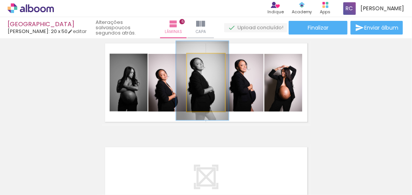
drag, startPoint x: 213, startPoint y: 96, endPoint x: 209, endPoint y: 95, distance: 3.9
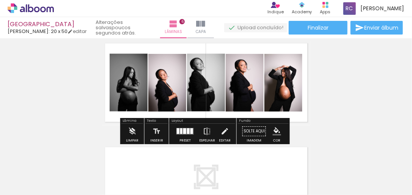
click at [166, 94] on quentale-photo at bounding box center [167, 83] width 38 height 58
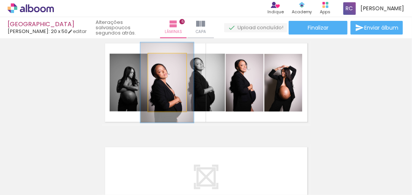
drag, startPoint x: 163, startPoint y: 62, endPoint x: 167, endPoint y: 62, distance: 3.8
type paper-slider "139"
click at [167, 62] on div at bounding box center [167, 61] width 7 height 7
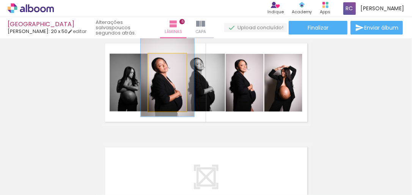
drag, startPoint x: 157, startPoint y: 93, endPoint x: 157, endPoint y: 87, distance: 6.1
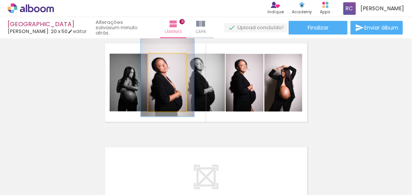
click at [165, 89] on quentale-photo at bounding box center [167, 83] width 38 height 58
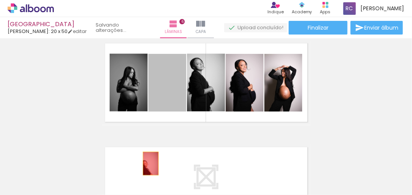
drag, startPoint x: 170, startPoint y: 89, endPoint x: 149, endPoint y: 164, distance: 77.9
click at [149, 164] on quentale-workspace at bounding box center [206, 97] width 412 height 195
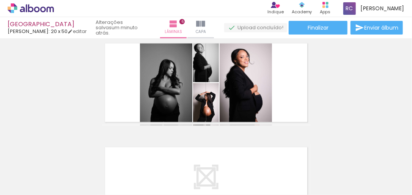
click at [129, 153] on iron-icon at bounding box center [129, 154] width 8 height 8
click at [183, 155] on iron-icon at bounding box center [182, 154] width 8 height 8
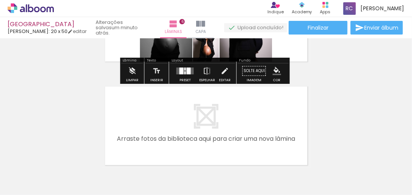
scroll to position [0, 1025]
click at [184, 70] on quentale-layouter at bounding box center [185, 71] width 17 height 7
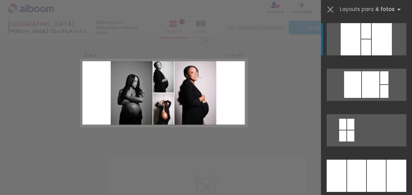
scroll to position [528, 0]
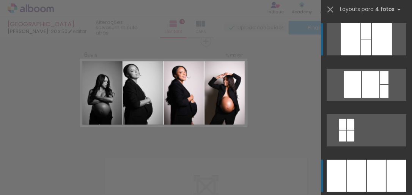
click at [351, 162] on div at bounding box center [356, 176] width 19 height 32
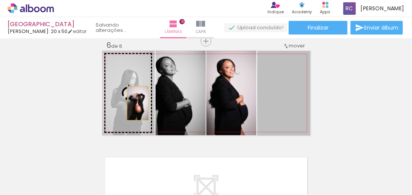
drag, startPoint x: 284, startPoint y: 106, endPoint x: 129, endPoint y: 100, distance: 155.0
click at [0, 0] on slot at bounding box center [0, 0] width 0 height 0
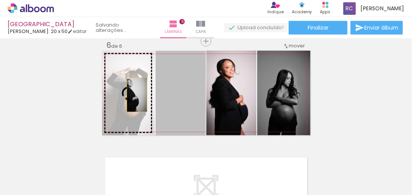
drag, startPoint x: 177, startPoint y: 99, endPoint x: 135, endPoint y: 95, distance: 42.4
click at [0, 0] on slot at bounding box center [0, 0] width 0 height 0
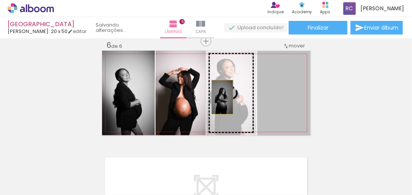
drag, startPoint x: 276, startPoint y: 96, endPoint x: 220, endPoint y: 97, distance: 55.5
click at [0, 0] on slot at bounding box center [0, 0] width 0 height 0
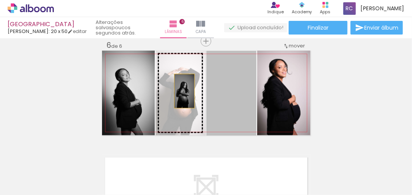
drag, startPoint x: 221, startPoint y: 93, endPoint x: 180, endPoint y: 91, distance: 40.7
click at [0, 0] on slot at bounding box center [0, 0] width 0 height 0
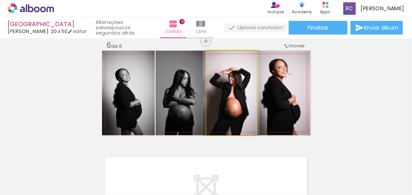
click at [237, 106] on quentale-photo at bounding box center [232, 93] width 50 height 85
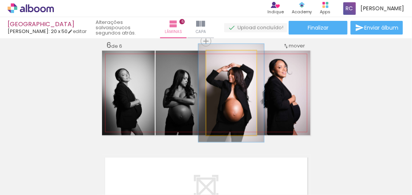
type paper-slider "116"
click at [224, 58] on div at bounding box center [226, 58] width 7 height 7
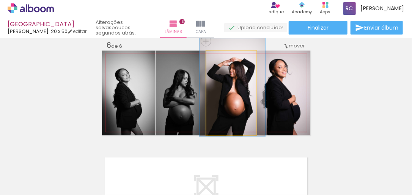
drag, startPoint x: 243, startPoint y: 103, endPoint x: 244, endPoint y: 97, distance: 5.8
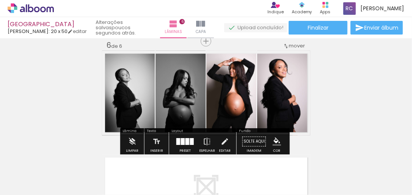
click at [281, 97] on quentale-photo at bounding box center [283, 93] width 53 height 85
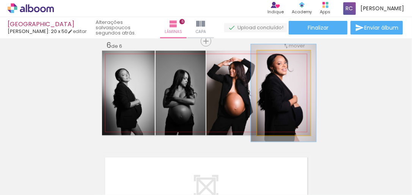
type paper-slider "115"
click at [278, 58] on div at bounding box center [278, 58] width 7 height 7
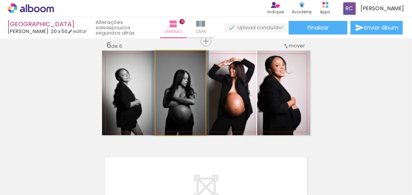
click at [187, 99] on quentale-photo at bounding box center [181, 93] width 50 height 85
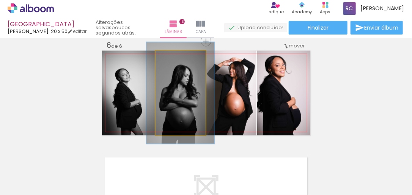
drag, startPoint x: 172, startPoint y: 57, endPoint x: 176, endPoint y: 59, distance: 4.4
type paper-slider "120"
click at [176, 59] on div at bounding box center [176, 59] width 12 height 12
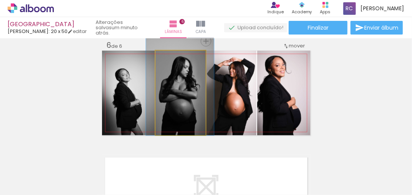
drag, startPoint x: 190, startPoint y: 98, endPoint x: 190, endPoint y: 90, distance: 8.4
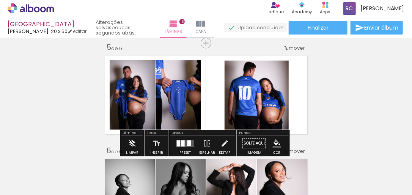
scroll to position [433, 0]
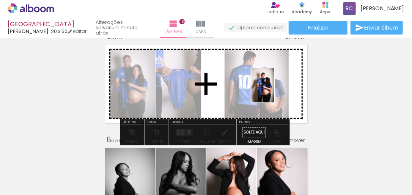
drag, startPoint x: 386, startPoint y: 176, endPoint x: 273, endPoint y: 91, distance: 141.0
click at [273, 91] on quentale-workspace at bounding box center [206, 97] width 412 height 195
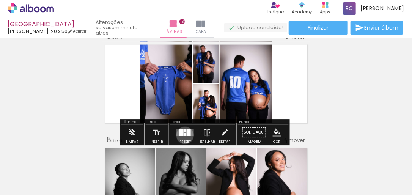
click at [185, 135] on div at bounding box center [186, 134] width 2 height 3
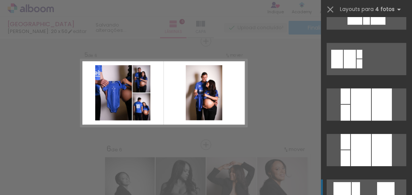
scroll to position [881, 0]
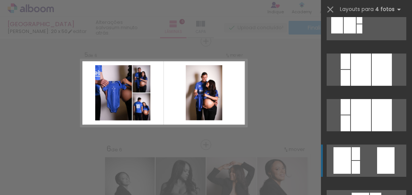
click at [354, 157] on div at bounding box center [356, 153] width 8 height 13
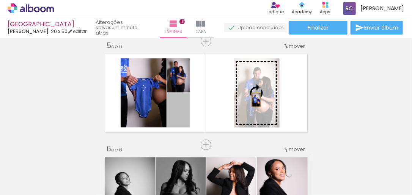
drag, startPoint x: 182, startPoint y: 116, endPoint x: 255, endPoint y: 99, distance: 74.9
click at [0, 0] on slot at bounding box center [0, 0] width 0 height 0
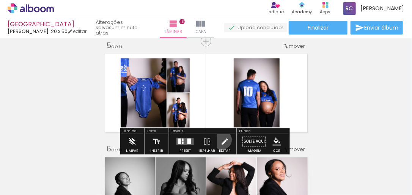
click at [221, 140] on iron-icon at bounding box center [225, 141] width 8 height 15
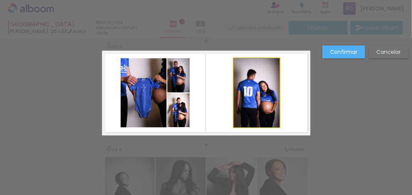
click at [264, 87] on quentale-photo at bounding box center [257, 92] width 46 height 69
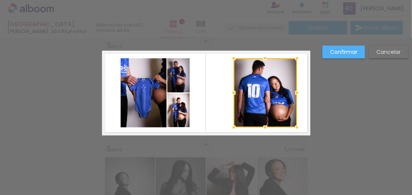
drag, startPoint x: 278, startPoint y: 93, endPoint x: 281, endPoint y: 97, distance: 5.3
click at [295, 97] on div at bounding box center [297, 92] width 15 height 15
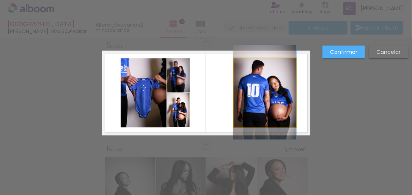
drag, startPoint x: 270, startPoint y: 98, endPoint x: 243, endPoint y: 98, distance: 26.6
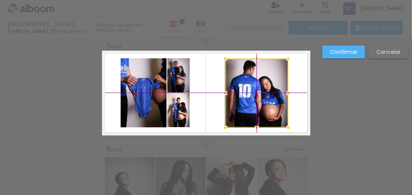
drag, startPoint x: 271, startPoint y: 93, endPoint x: 265, endPoint y: 93, distance: 5.3
click at [265, 93] on div at bounding box center [257, 93] width 63 height 69
click at [173, 111] on quentale-photo at bounding box center [178, 110] width 22 height 34
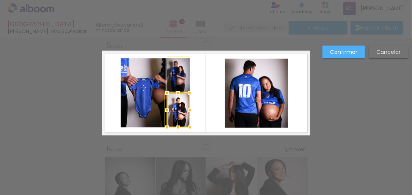
click at [163, 90] on div at bounding box center [166, 93] width 15 height 15
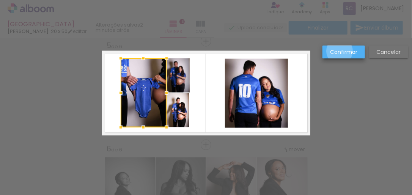
click at [0, 0] on slot "Confirmar" at bounding box center [0, 0] width 0 height 0
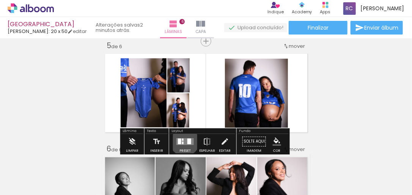
click at [183, 141] on quentale-layouter at bounding box center [185, 142] width 17 height 7
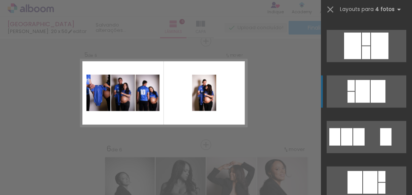
scroll to position [1245, 0]
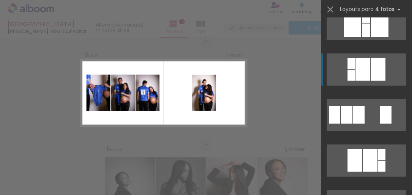
click at [354, 120] on div at bounding box center [359, 114] width 11 height 17
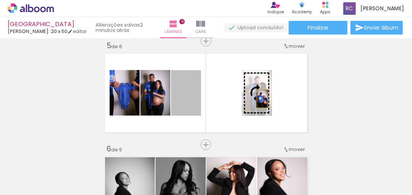
drag, startPoint x: 183, startPoint y: 103, endPoint x: 260, endPoint y: 99, distance: 76.8
click at [0, 0] on slot at bounding box center [0, 0] width 0 height 0
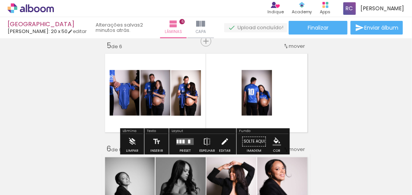
click at [223, 141] on iron-icon at bounding box center [225, 141] width 8 height 15
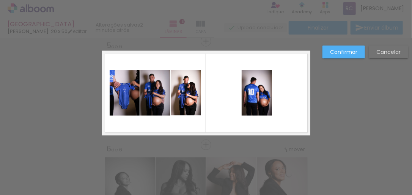
click at [258, 89] on quentale-photo at bounding box center [257, 93] width 30 height 46
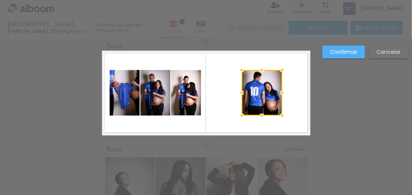
drag, startPoint x: 271, startPoint y: 91, endPoint x: 283, endPoint y: 92, distance: 12.2
click at [283, 92] on div at bounding box center [282, 92] width 15 height 15
drag, startPoint x: 248, startPoint y: 83, endPoint x: 244, endPoint y: 80, distance: 4.6
click at [248, 83] on quentale-photo at bounding box center [262, 93] width 41 height 46
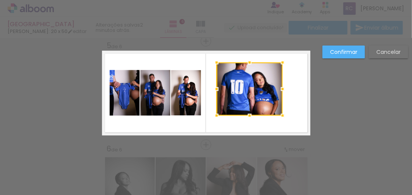
drag, startPoint x: 238, startPoint y: 69, endPoint x: 213, endPoint y: 62, distance: 26.9
click at [213, 62] on div at bounding box center [216, 62] width 15 height 15
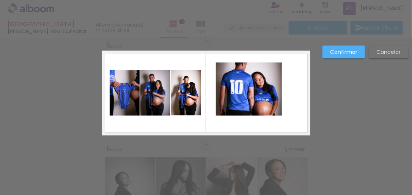
click at [248, 108] on quentale-photo at bounding box center [249, 89] width 66 height 53
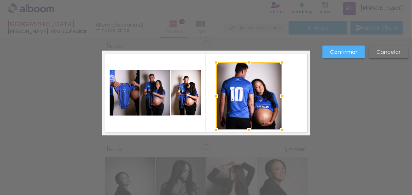
drag, startPoint x: 248, startPoint y: 115, endPoint x: 251, endPoint y: 129, distance: 14.7
click at [251, 129] on div at bounding box center [249, 130] width 15 height 15
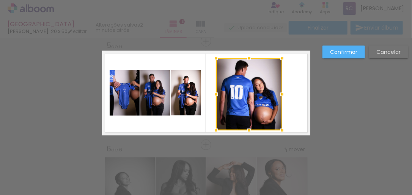
drag, startPoint x: 248, startPoint y: 61, endPoint x: 248, endPoint y: 56, distance: 4.6
click at [248, 56] on div at bounding box center [249, 58] width 15 height 15
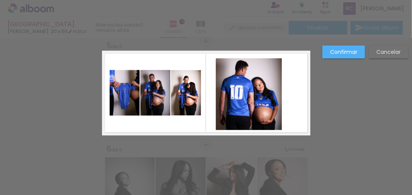
click at [262, 92] on quentale-photo at bounding box center [249, 94] width 66 height 72
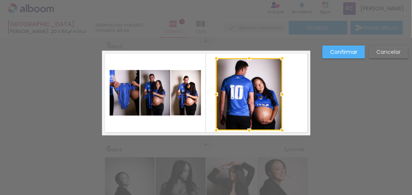
click at [281, 96] on div at bounding box center [282, 94] width 15 height 15
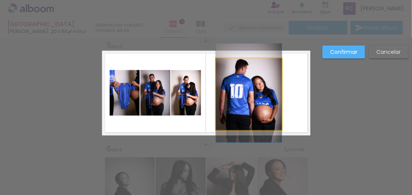
drag, startPoint x: 250, startPoint y: 99, endPoint x: 270, endPoint y: 98, distance: 19.4
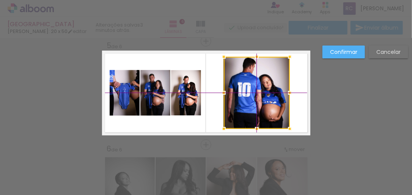
drag, startPoint x: 244, startPoint y: 95, endPoint x: 252, endPoint y: 94, distance: 8.0
click at [252, 94] on div at bounding box center [257, 93] width 66 height 72
click at [158, 90] on quentale-photo at bounding box center [155, 93] width 30 height 46
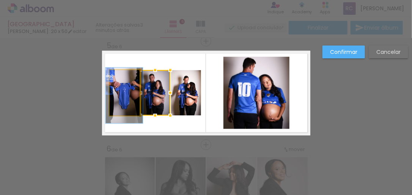
click at [122, 84] on quentale-photo at bounding box center [125, 93] width 30 height 46
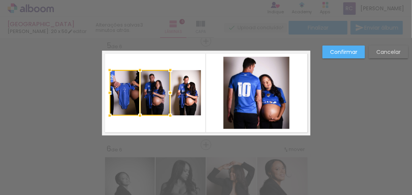
click at [189, 88] on quentale-photo at bounding box center [186, 93] width 30 height 46
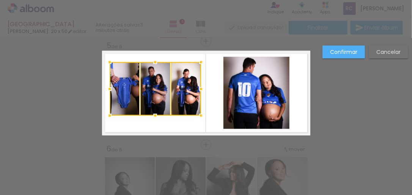
drag, startPoint x: 153, startPoint y: 70, endPoint x: 156, endPoint y: 61, distance: 9.6
click at [156, 61] on div at bounding box center [155, 62] width 15 height 15
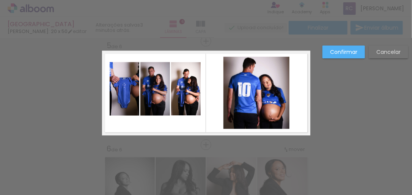
click at [125, 87] on quentale-photo at bounding box center [125, 89] width 30 height 54
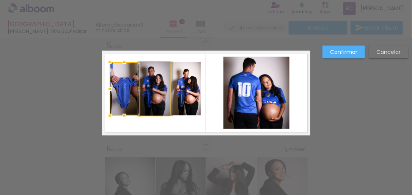
click at [159, 84] on quentale-photo at bounding box center [155, 89] width 30 height 54
click at [188, 85] on quentale-photo at bounding box center [186, 89] width 30 height 54
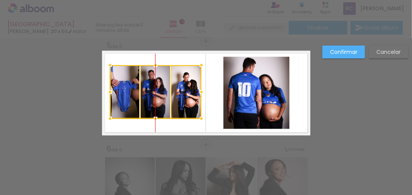
click at [156, 87] on div at bounding box center [156, 92] width 92 height 54
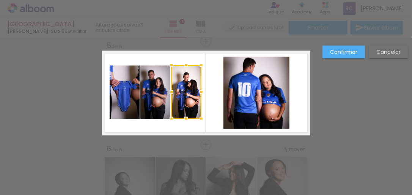
scroll to position [0, 1183]
click at [160, 88] on quentale-photo at bounding box center [155, 93] width 30 height 54
click at [125, 87] on quentale-photo at bounding box center [125, 93] width 30 height 54
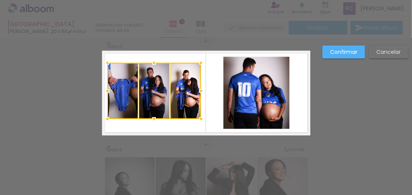
click at [105, 62] on div at bounding box center [107, 62] width 15 height 15
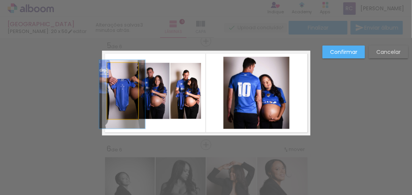
click at [126, 84] on quentale-photo at bounding box center [122, 91] width 31 height 56
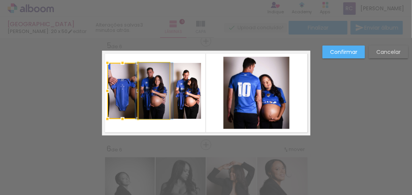
click at [156, 89] on quentale-photo at bounding box center [154, 91] width 31 height 56
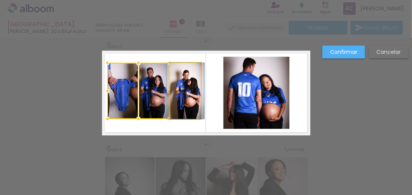
click at [188, 91] on quentale-photo at bounding box center [185, 91] width 31 height 56
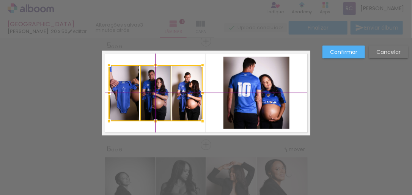
click at [153, 91] on div at bounding box center [156, 93] width 94 height 56
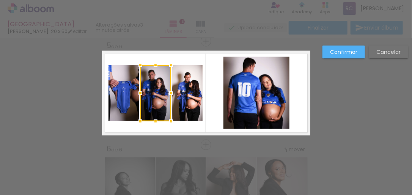
click at [142, 62] on div at bounding box center [140, 65] width 15 height 15
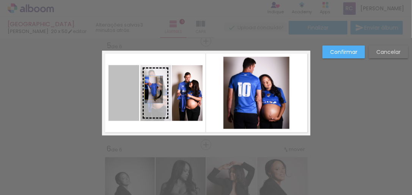
drag, startPoint x: 120, startPoint y: 88, endPoint x: 149, endPoint y: 88, distance: 29.6
click at [0, 0] on slot at bounding box center [0, 0] width 0 height 0
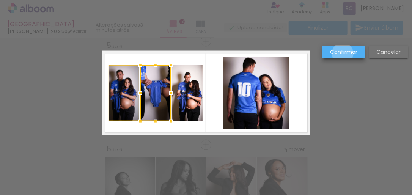
click at [0, 0] on slot "Confirmar" at bounding box center [0, 0] width 0 height 0
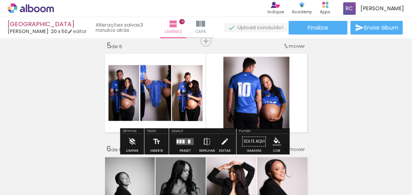
click at [149, 104] on quentale-photo at bounding box center [155, 93] width 31 height 56
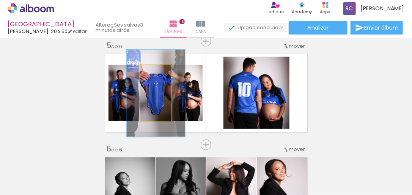
click at [154, 74] on div at bounding box center [156, 73] width 7 height 7
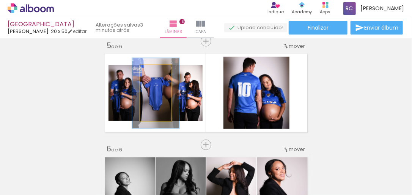
type paper-slider "125"
click at [153, 72] on div at bounding box center [156, 73] width 7 height 7
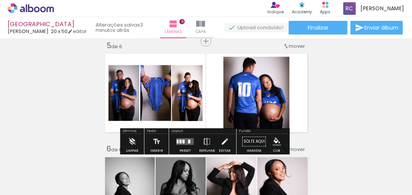
click at [187, 98] on quentale-photo at bounding box center [187, 93] width 31 height 56
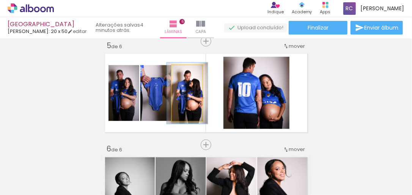
type paper-slider "109"
click at [184, 73] on div at bounding box center [186, 73] width 7 height 7
click at [185, 99] on quentale-photo at bounding box center [187, 93] width 31 height 56
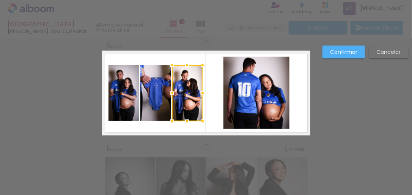
click at [0, 0] on slot "Confirmar" at bounding box center [0, 0] width 0 height 0
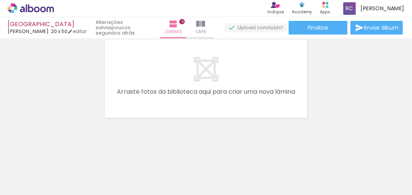
scroll to position [0, 0]
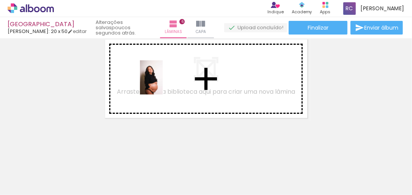
drag, startPoint x: 124, startPoint y: 178, endPoint x: 163, endPoint y: 83, distance: 102.9
click at [163, 83] on quentale-workspace at bounding box center [206, 97] width 412 height 195
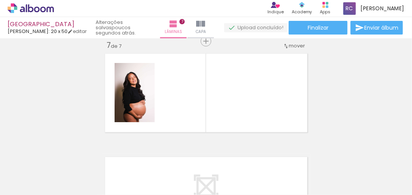
scroll to position [0, 642]
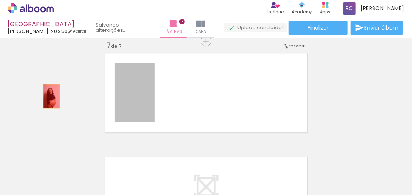
drag, startPoint x: 125, startPoint y: 99, endPoint x: 49, endPoint y: 96, distance: 75.6
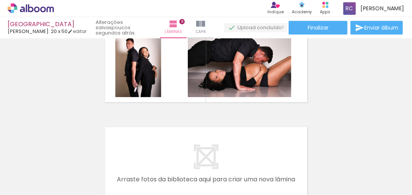
scroll to position [0, 1139]
click at [221, 75] on quentale-workspace at bounding box center [206, 97] width 412 height 195
click at [245, 71] on quentale-workspace at bounding box center [206, 97] width 412 height 195
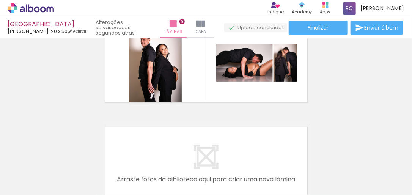
scroll to position [0, 215]
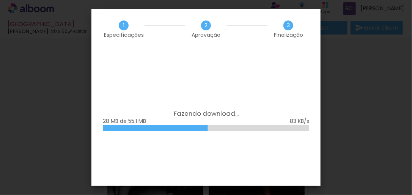
scroll to position [0, 746]
